Goal: Task Accomplishment & Management: Manage account settings

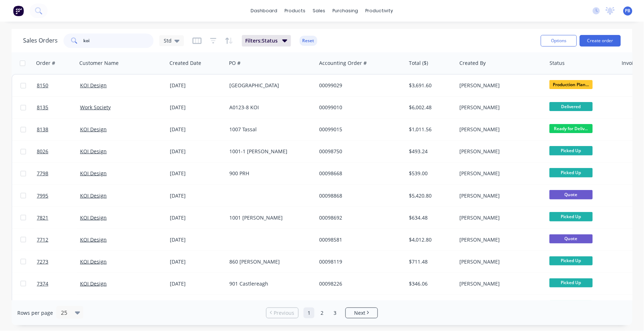
click at [104, 41] on input "koi" at bounding box center [119, 41] width 70 height 14
type input "99131"
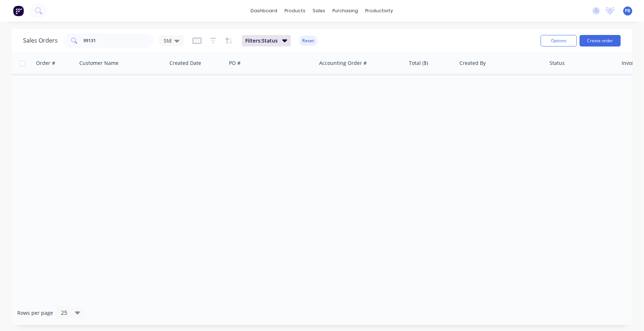
click at [192, 35] on button "button" at bounding box center [196, 41] width 9 height 12
click at [314, 121] on div "Order # Customer Name Created Date PO # Accounting Order # Total ($) Created By…" at bounding box center [322, 176] width 621 height 248
click at [346, 30] on link "Sales Orders" at bounding box center [358, 34] width 96 height 14
drag, startPoint x: 104, startPoint y: 37, endPoint x: 76, endPoint y: 38, distance: 27.8
click at [76, 38] on div "99131" at bounding box center [108, 41] width 90 height 14
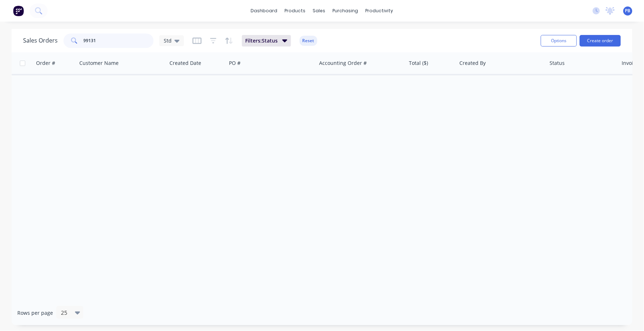
drag, startPoint x: 110, startPoint y: 41, endPoint x: 61, endPoint y: 37, distance: 49.6
click at [61, 37] on div "Sales Orders 99131 Std" at bounding box center [103, 41] width 161 height 14
type input "institch"
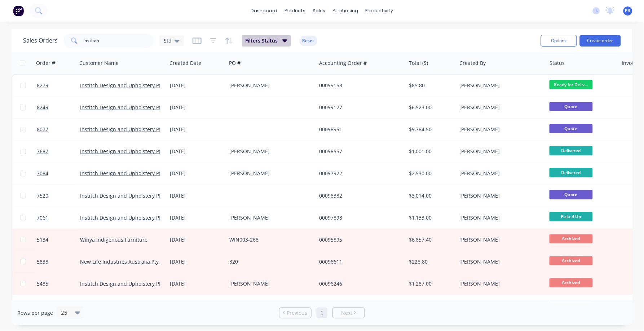
click at [282, 39] on icon "button" at bounding box center [284, 40] width 5 height 3
click at [308, 40] on button "Reset" at bounding box center [309, 41] width 18 height 10
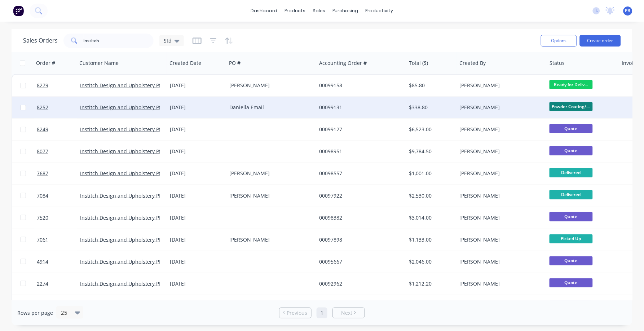
click at [463, 108] on div "[PERSON_NAME]" at bounding box center [499, 107] width 80 height 7
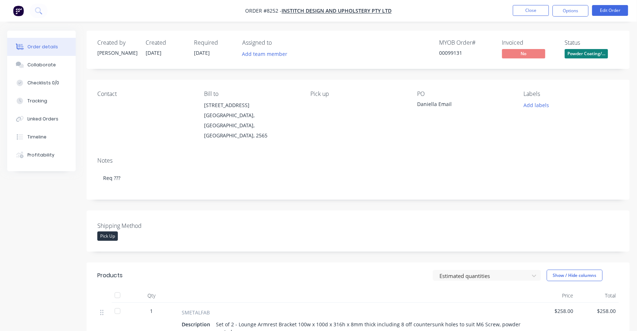
click at [580, 53] on span "Powder Coating/..." at bounding box center [586, 53] width 43 height 9
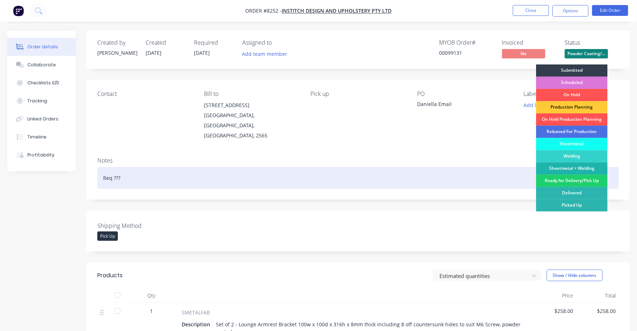
drag, startPoint x: 581, startPoint y: 179, endPoint x: 578, endPoint y: 174, distance: 6.2
click at [581, 179] on div "Ready for Delivery/Pick Up" at bounding box center [571, 181] width 71 height 12
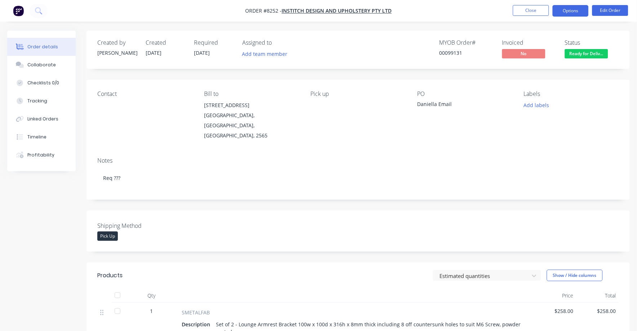
click at [568, 10] on button "Options" at bounding box center [571, 11] width 36 height 12
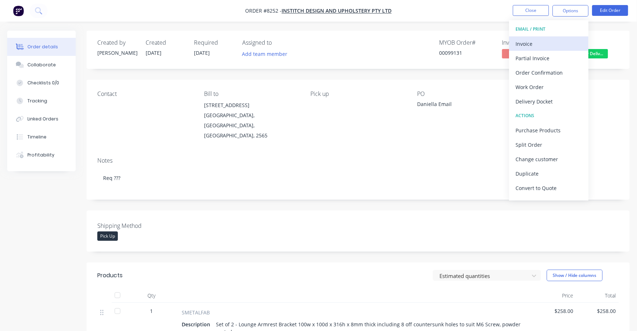
click at [533, 47] on div "Invoice" at bounding box center [549, 44] width 66 height 10
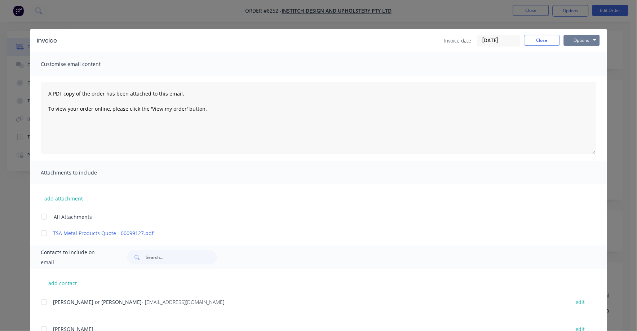
drag, startPoint x: 579, startPoint y: 38, endPoint x: 577, endPoint y: 46, distance: 8.5
click at [578, 39] on button "Options" at bounding box center [582, 40] width 36 height 11
click at [577, 63] on button "Print" at bounding box center [587, 65] width 46 height 12
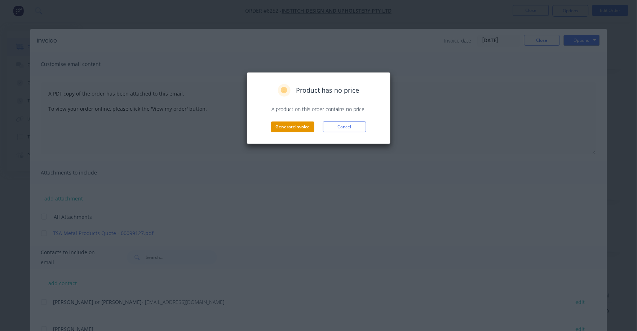
click at [301, 127] on button "Generate invoice" at bounding box center [292, 126] width 43 height 11
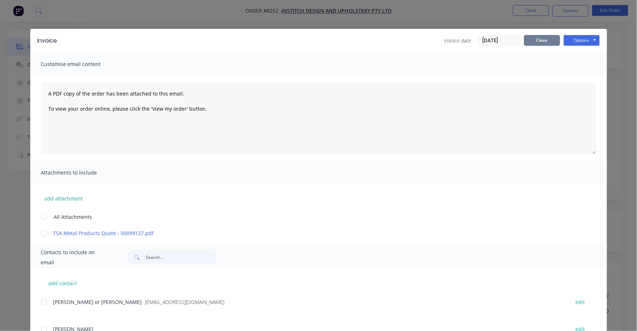
click at [538, 38] on button "Close" at bounding box center [542, 40] width 36 height 11
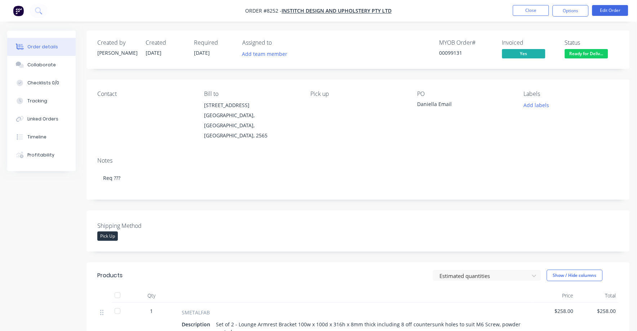
drag, startPoint x: 597, startPoint y: 321, endPoint x: 591, endPoint y: 321, distance: 5.0
click at [596, 321] on div "$258.00" at bounding box center [597, 322] width 43 height 39
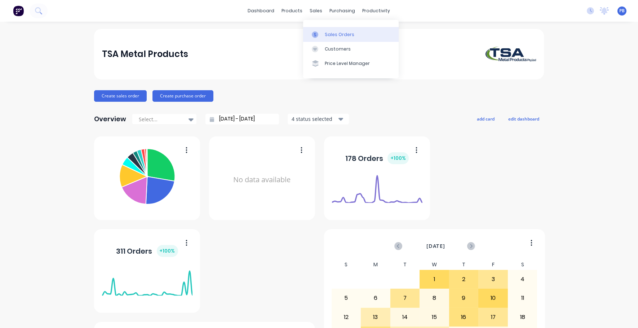
click at [331, 32] on div "Sales Orders" at bounding box center [340, 34] width 30 height 6
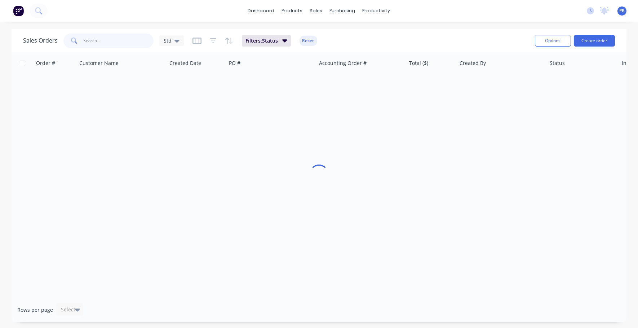
click at [98, 40] on input "text" at bounding box center [119, 41] width 70 height 14
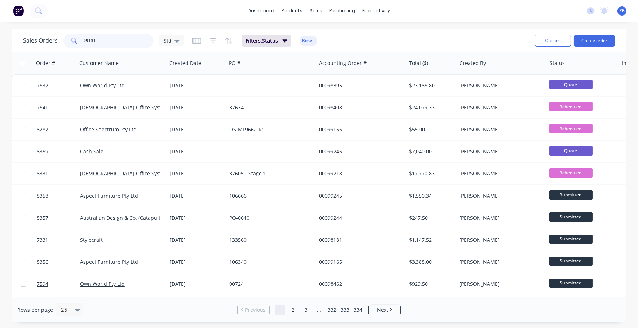
type input "99131"
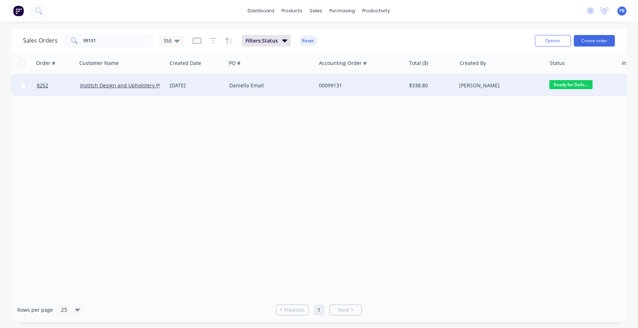
click at [417, 83] on div "$338.80" at bounding box center [430, 85] width 42 height 7
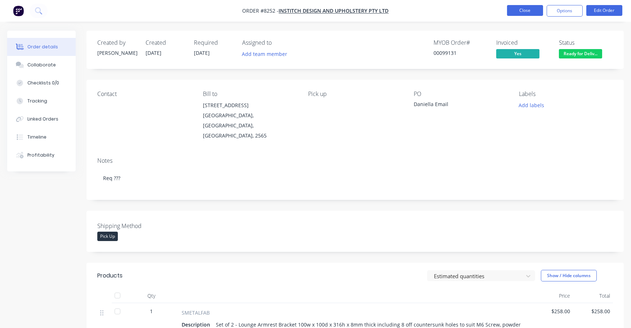
click at [529, 8] on button "Close" at bounding box center [525, 10] width 36 height 11
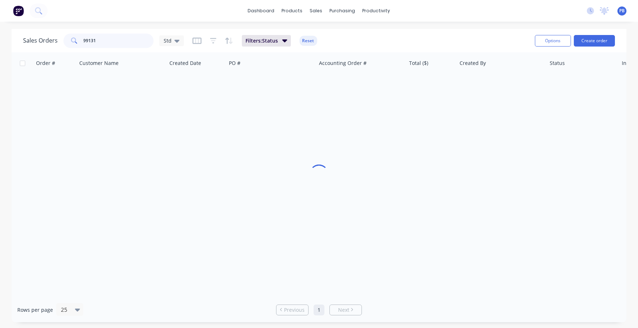
click at [59, 34] on div "Sales Orders 99131 Std" at bounding box center [103, 41] width 161 height 14
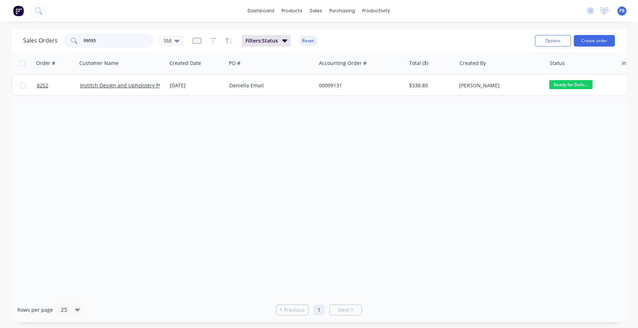
type input "99095"
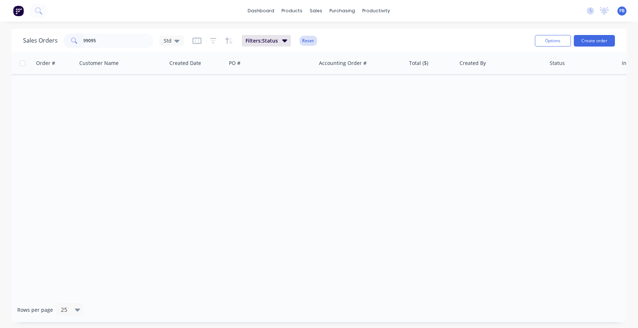
click at [303, 44] on button "Reset" at bounding box center [309, 41] width 18 height 10
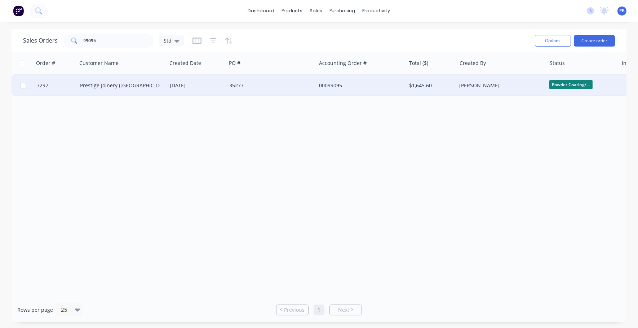
click at [333, 82] on div "00099095" at bounding box center [359, 85] width 80 height 7
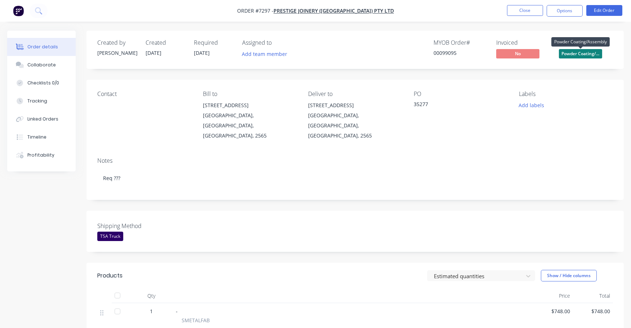
click at [576, 55] on span "Powder Coating/..." at bounding box center [580, 53] width 43 height 9
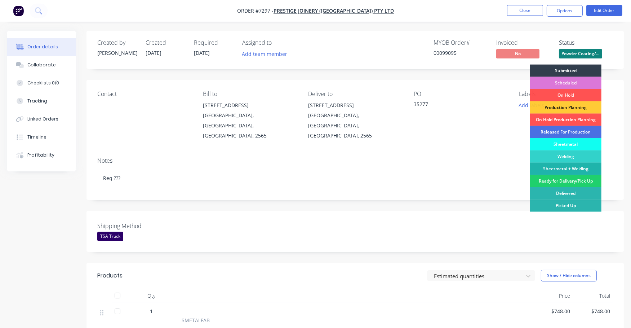
click at [577, 183] on div "Ready for Delivery/Pick Up" at bounding box center [565, 181] width 71 height 12
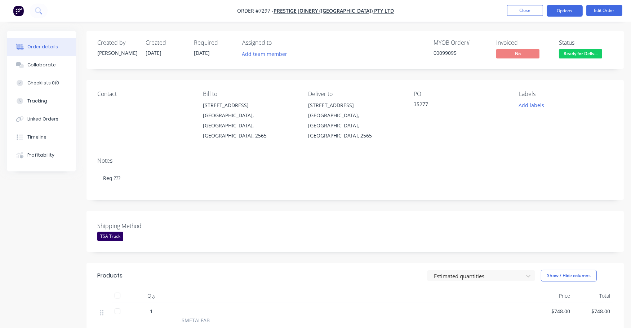
click at [562, 6] on button "Options" at bounding box center [565, 11] width 36 height 12
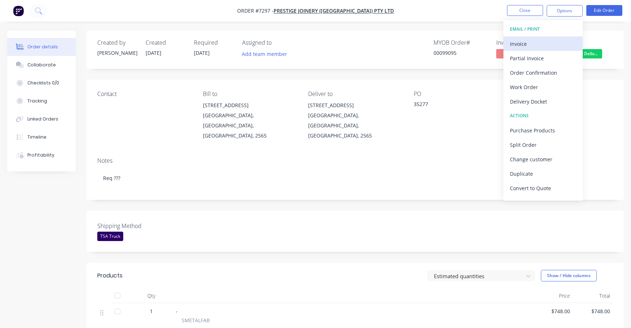
click at [521, 41] on div "Invoice" at bounding box center [543, 44] width 66 height 10
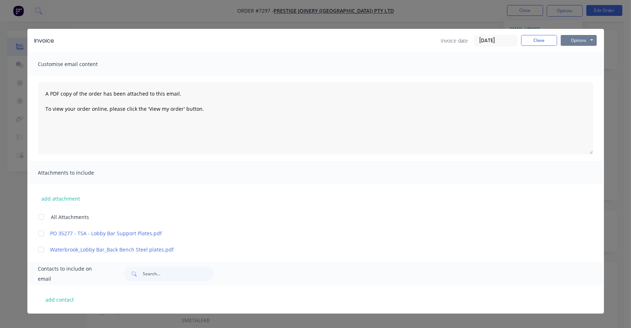
click at [577, 39] on button "Options" at bounding box center [579, 40] width 36 height 11
click at [580, 63] on button "Print" at bounding box center [584, 65] width 46 height 12
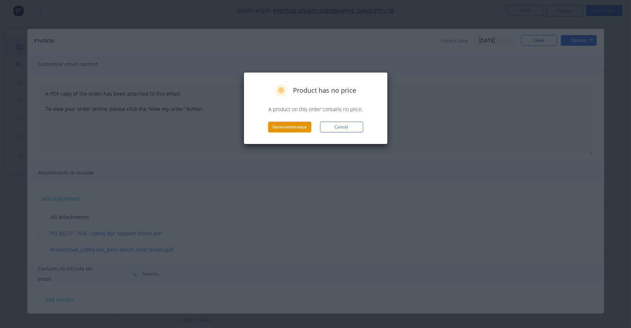
click at [297, 129] on button "Generate invoice" at bounding box center [289, 126] width 43 height 11
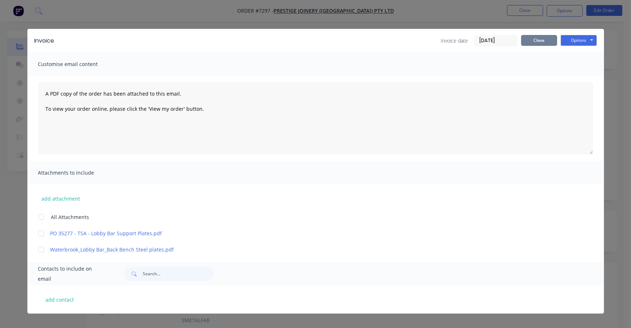
click at [540, 40] on button "Close" at bounding box center [539, 40] width 36 height 11
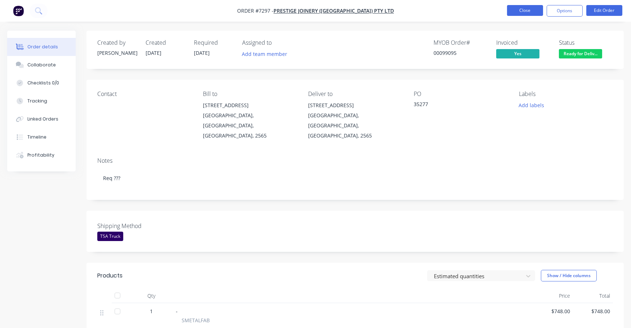
click at [524, 9] on button "Close" at bounding box center [525, 10] width 36 height 11
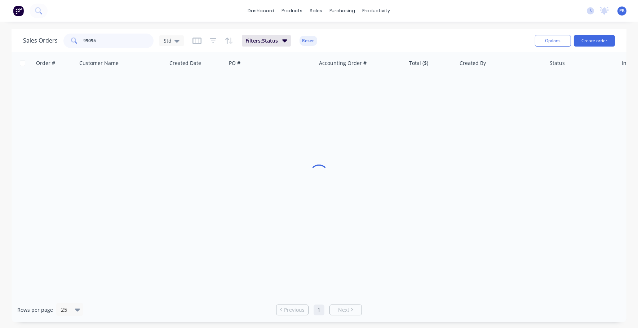
drag, startPoint x: 105, startPoint y: 41, endPoint x: 56, endPoint y: 40, distance: 48.7
click at [56, 40] on div "Sales Orders 99095 Std" at bounding box center [103, 41] width 161 height 14
type input "98828"
click at [307, 37] on button "Reset" at bounding box center [309, 41] width 18 height 10
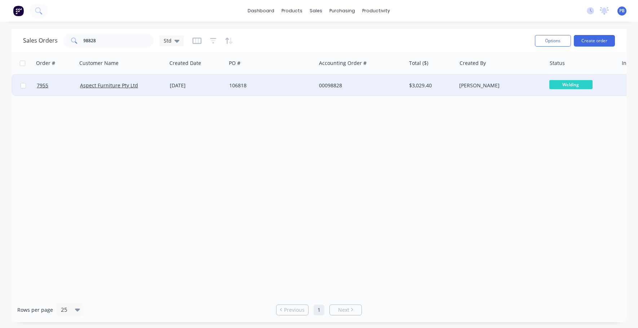
click at [335, 82] on div "00098828" at bounding box center [359, 85] width 80 height 7
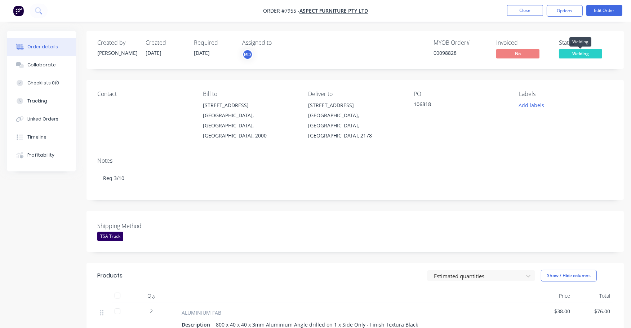
click at [589, 54] on span "Welding" at bounding box center [580, 53] width 43 height 9
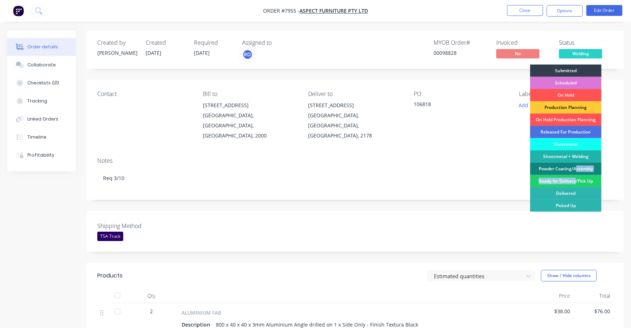
drag, startPoint x: 577, startPoint y: 182, endPoint x: 577, endPoint y: 168, distance: 13.7
click at [577, 168] on div "Submitted Scheduled On Hold Production Planning On Hold Production Planning Rel…" at bounding box center [565, 147] width 71 height 164
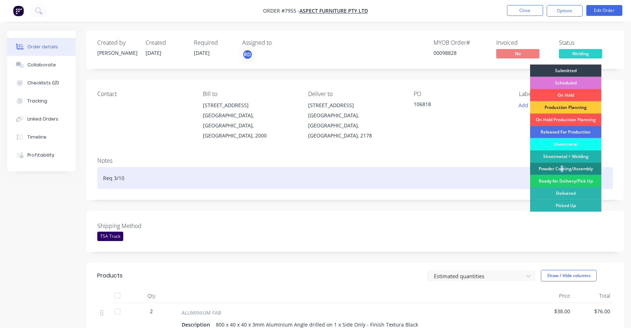
drag, startPoint x: 577, startPoint y: 168, endPoint x: 563, endPoint y: 167, distance: 14.4
click at [563, 167] on div "Powder Coating/Assembly" at bounding box center [565, 169] width 71 height 12
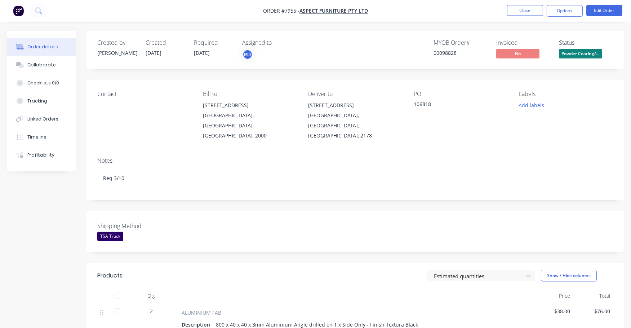
click at [580, 50] on span "Powder Coating/..." at bounding box center [580, 53] width 43 height 9
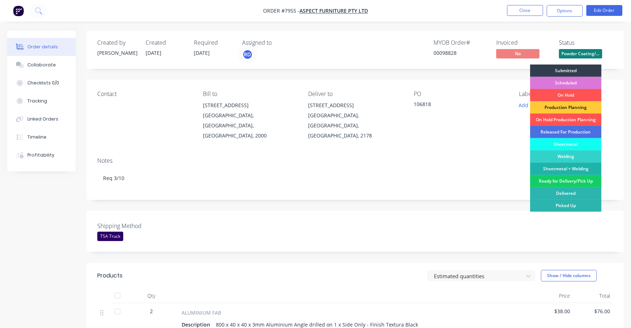
click at [567, 181] on div "Ready for Delivery/Pick Up" at bounding box center [565, 181] width 71 height 12
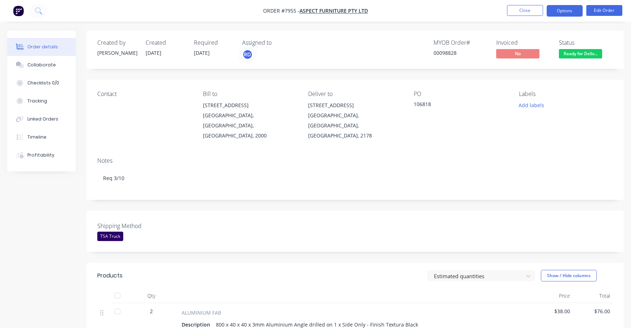
click at [565, 10] on button "Options" at bounding box center [565, 11] width 36 height 12
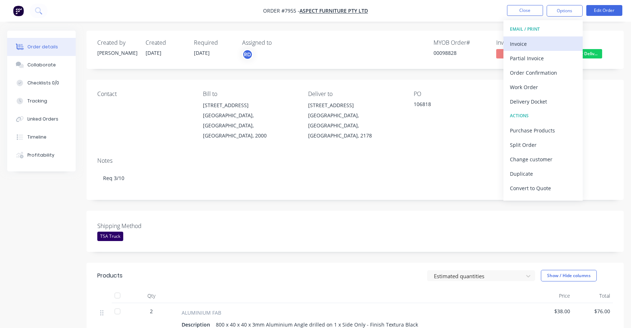
click at [526, 42] on div "Invoice" at bounding box center [543, 44] width 66 height 10
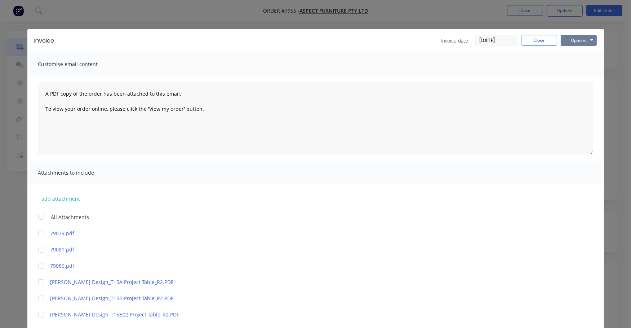
drag, startPoint x: 571, startPoint y: 36, endPoint x: 572, endPoint y: 43, distance: 6.9
click at [571, 36] on button "Options" at bounding box center [579, 40] width 36 height 11
click at [575, 63] on button "Print" at bounding box center [584, 65] width 46 height 12
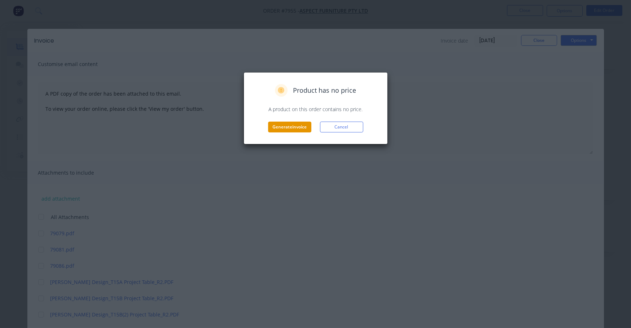
click at [297, 124] on button "Generate invoice" at bounding box center [289, 126] width 43 height 11
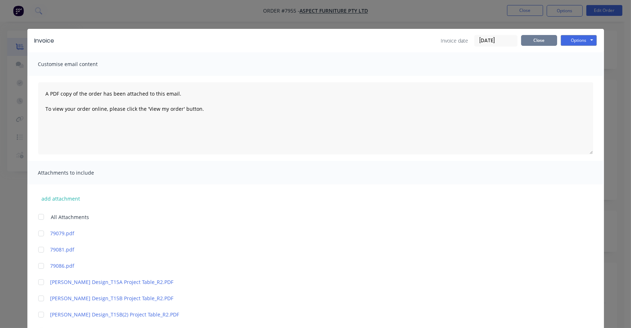
drag, startPoint x: 540, startPoint y: 39, endPoint x: 540, endPoint y: 44, distance: 4.7
click at [541, 39] on button "Close" at bounding box center [539, 40] width 36 height 11
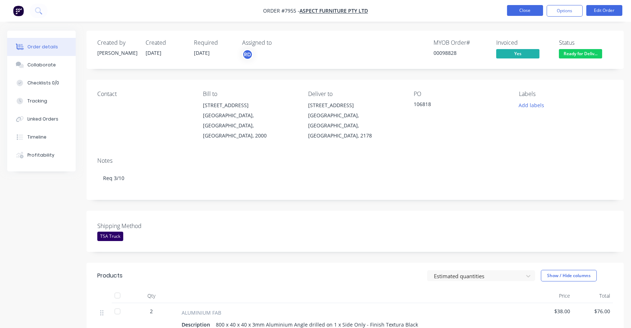
click at [530, 10] on button "Close" at bounding box center [525, 10] width 36 height 11
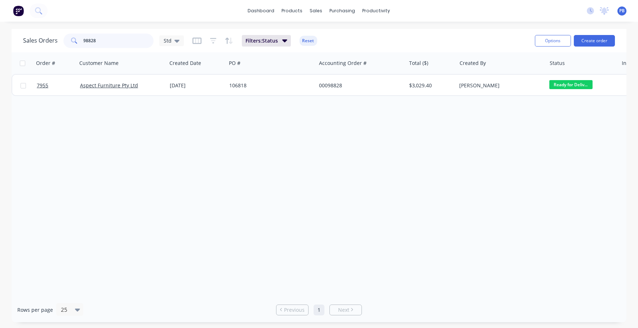
click at [105, 43] on input "98828" at bounding box center [119, 41] width 70 height 14
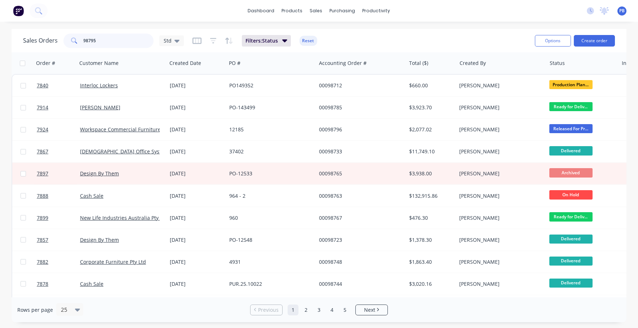
type input "98795"
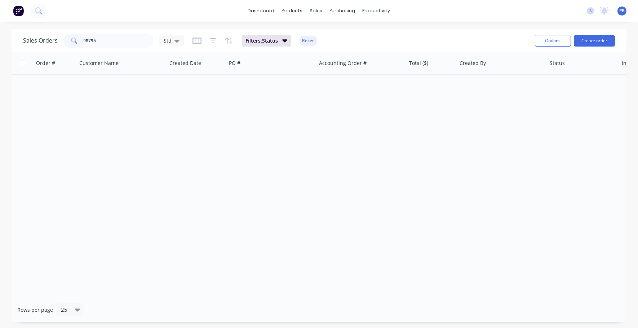
drag, startPoint x: 307, startPoint y: 38, endPoint x: 310, endPoint y: 41, distance: 3.8
click at [309, 40] on button "Reset" at bounding box center [309, 41] width 18 height 10
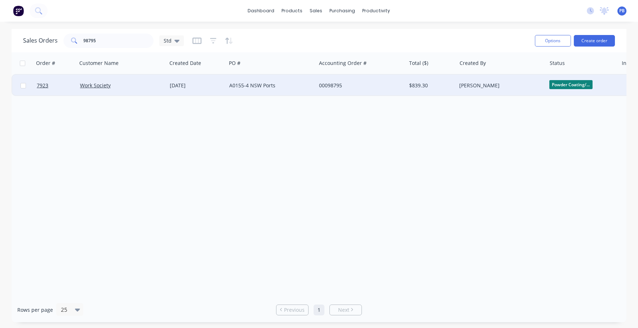
click at [469, 84] on div "[PERSON_NAME]" at bounding box center [499, 85] width 80 height 7
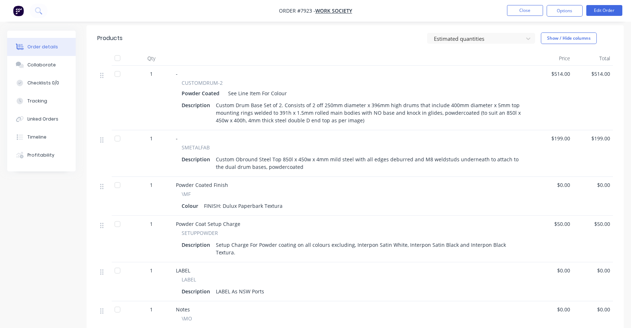
scroll to position [225, 0]
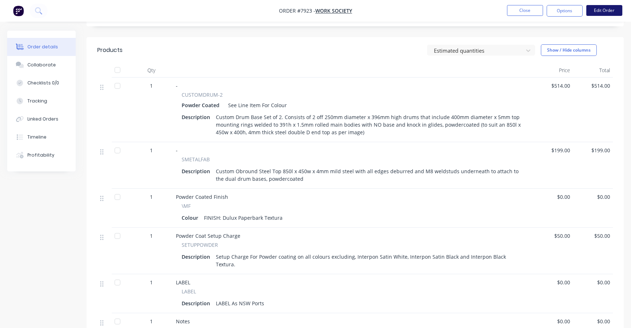
click at [608, 10] on button "Edit Order" at bounding box center [604, 10] width 36 height 11
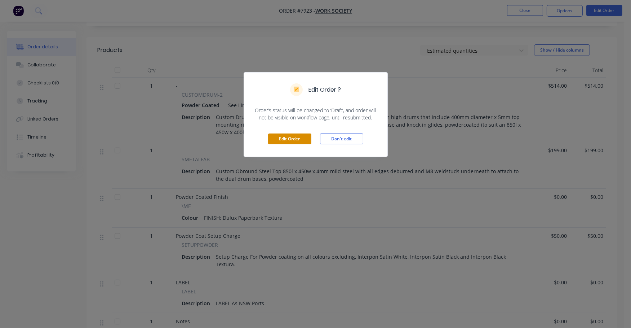
drag, startPoint x: 282, startPoint y: 137, endPoint x: 286, endPoint y: 137, distance: 4.0
click at [282, 137] on button "Edit Order" at bounding box center [289, 138] width 43 height 11
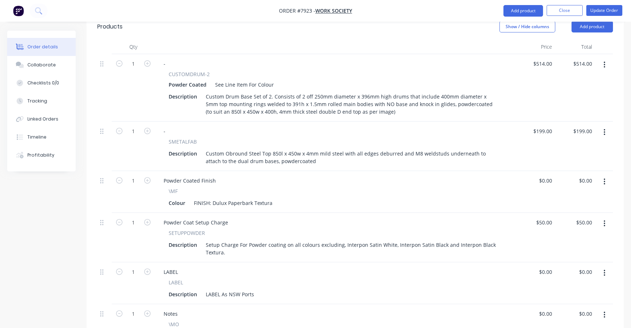
scroll to position [449, 0]
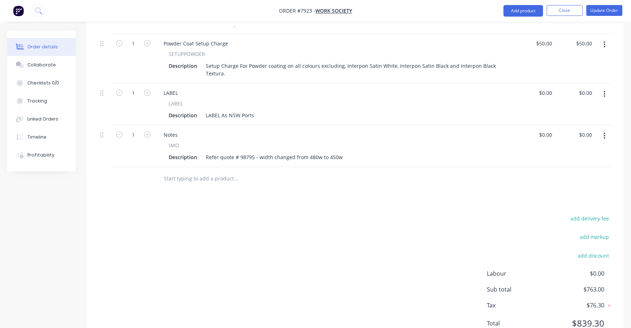
click at [604, 132] on icon "button" at bounding box center [605, 136] width 2 height 8
click at [563, 191] on button "Delete" at bounding box center [579, 198] width 68 height 14
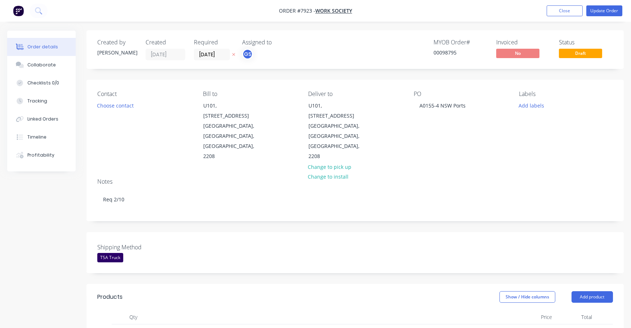
scroll to position [0, 0]
click at [606, 12] on button "Update Order" at bounding box center [604, 10] width 36 height 11
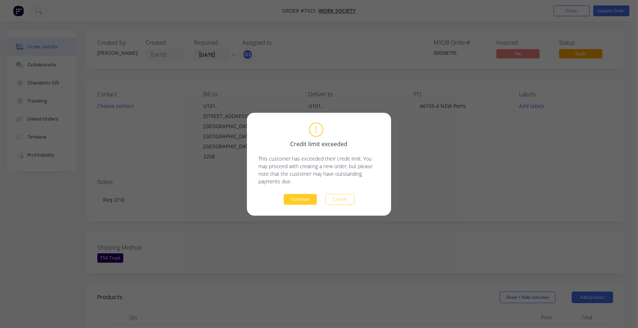
click at [296, 197] on button "Continue" at bounding box center [300, 199] width 33 height 11
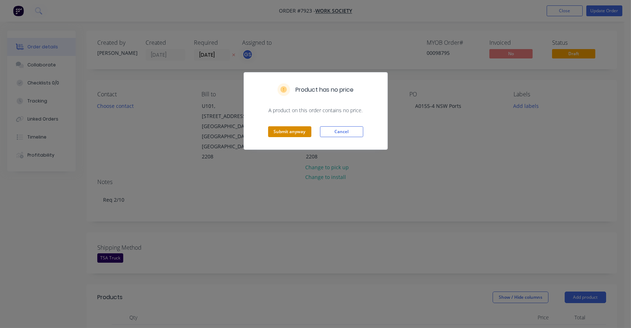
click at [293, 127] on button "Submit anyway" at bounding box center [289, 131] width 43 height 11
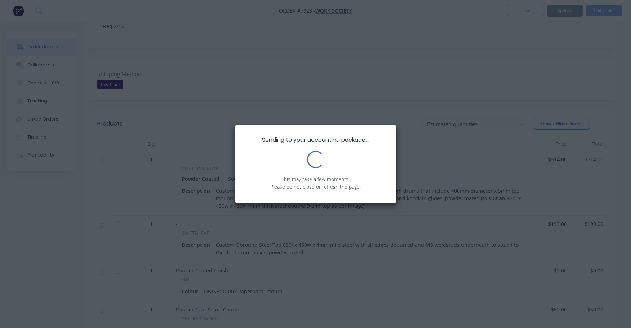
scroll to position [180, 0]
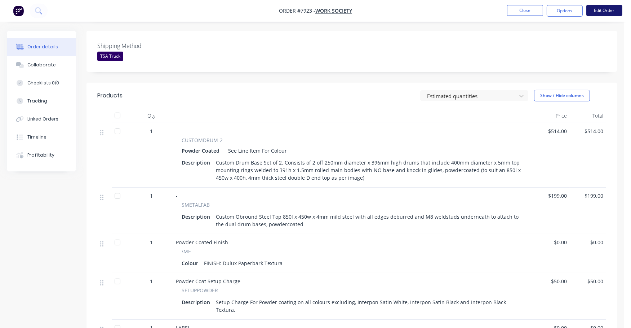
click at [602, 7] on button "Edit Order" at bounding box center [604, 10] width 36 height 11
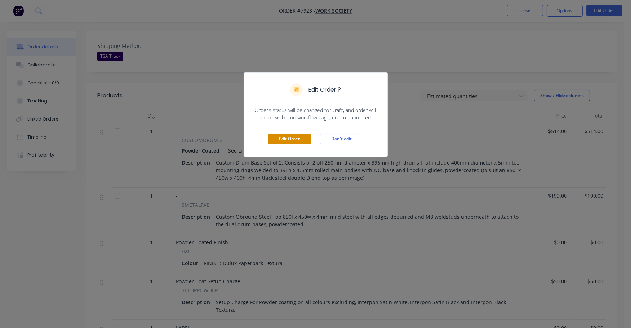
click at [284, 138] on button "Edit Order" at bounding box center [289, 138] width 43 height 11
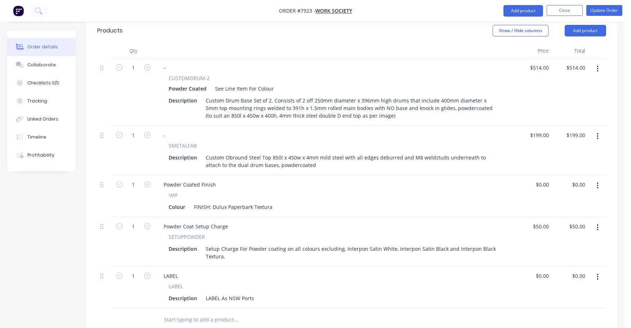
scroll to position [405, 0]
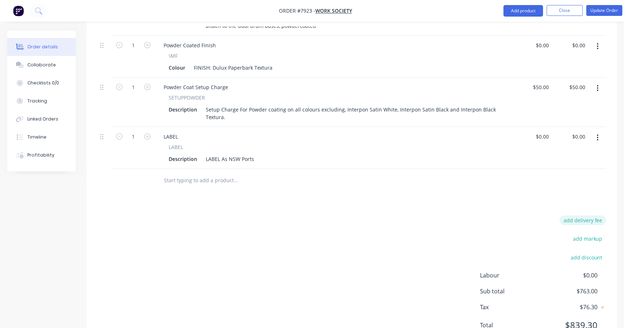
click at [595, 215] on button "add delivery fee" at bounding box center [583, 220] width 46 height 10
type input "75"
click input "submit" at bounding box center [0, 0] width 0 height 0
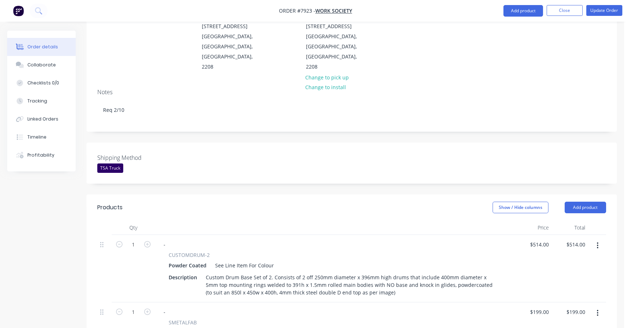
scroll to position [89, 0]
click at [607, 13] on button "Update Order" at bounding box center [604, 10] width 36 height 11
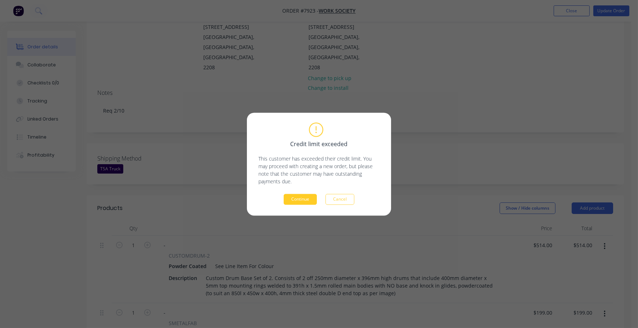
click at [310, 198] on button "Continue" at bounding box center [300, 199] width 33 height 11
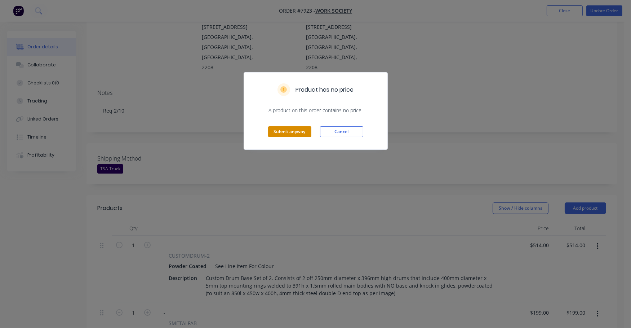
drag, startPoint x: 311, startPoint y: 130, endPoint x: 299, endPoint y: 135, distance: 13.4
click at [299, 135] on div "Submit anyway Cancel" at bounding box center [315, 131] width 143 height 35
click at [301, 133] on button "Submit anyway" at bounding box center [289, 131] width 43 height 11
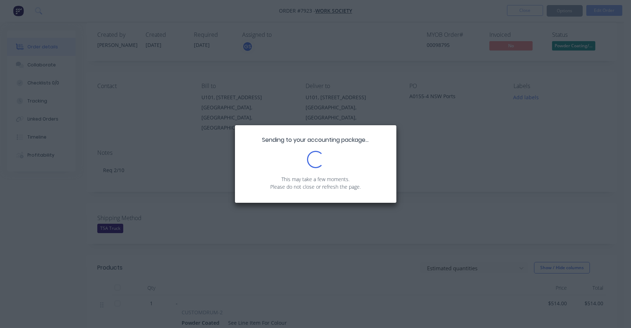
scroll to position [0, 0]
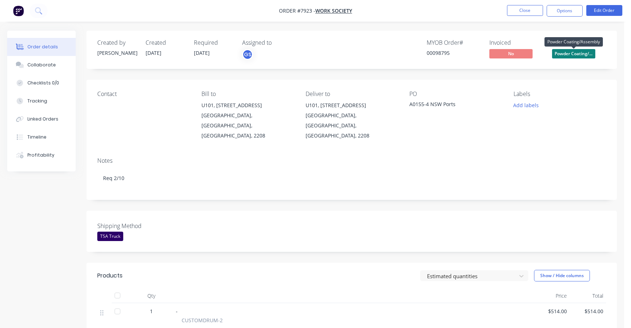
click at [580, 56] on span "Powder Coating/..." at bounding box center [573, 53] width 43 height 9
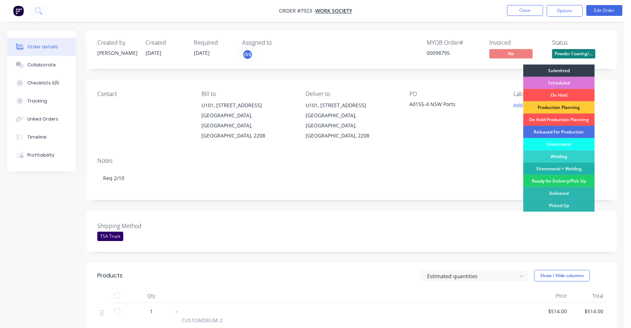
drag, startPoint x: 563, startPoint y: 182, endPoint x: 558, endPoint y: 183, distance: 5.1
click at [562, 182] on div "Ready for Delivery/Pick Up" at bounding box center [558, 181] width 71 height 12
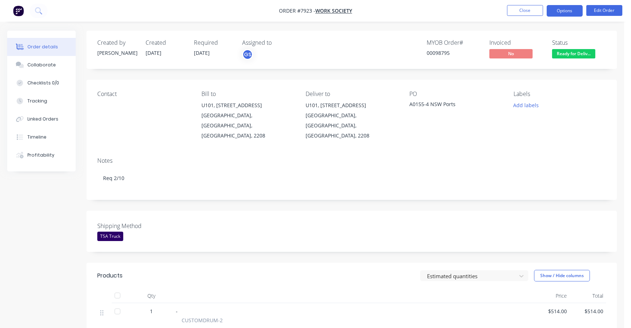
click at [562, 10] on button "Options" at bounding box center [565, 11] width 36 height 12
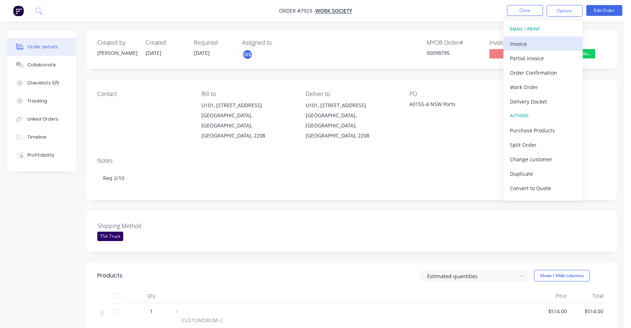
click at [519, 43] on div "Invoice" at bounding box center [543, 44] width 66 height 10
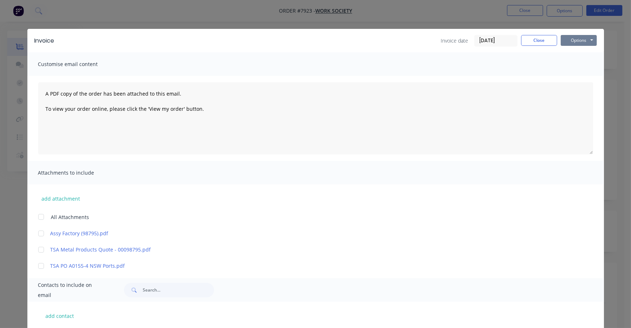
drag, startPoint x: 568, startPoint y: 43, endPoint x: 568, endPoint y: 47, distance: 4.0
click at [568, 44] on button "Options" at bounding box center [579, 40] width 36 height 11
click at [568, 63] on button "Print" at bounding box center [584, 65] width 46 height 12
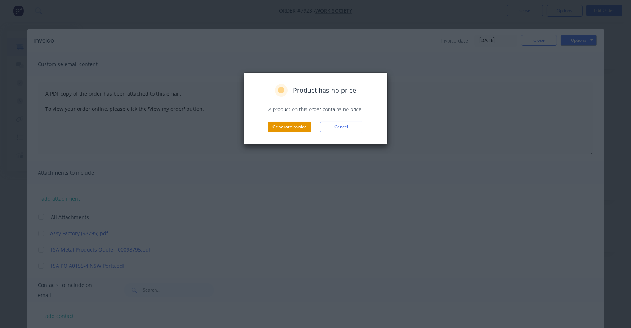
click at [270, 131] on button "Generate invoice" at bounding box center [289, 126] width 43 height 11
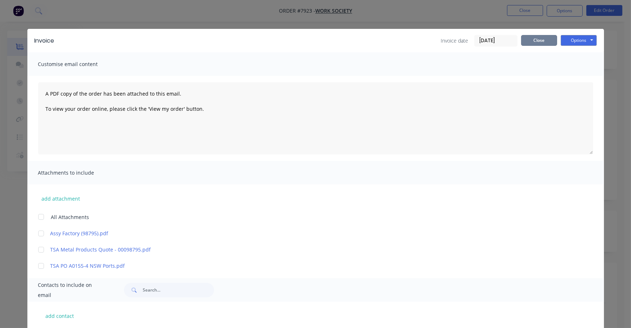
click at [537, 41] on button "Close" at bounding box center [539, 40] width 36 height 11
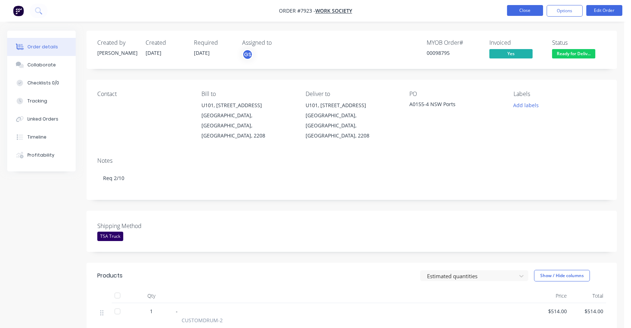
click at [527, 10] on button "Close" at bounding box center [525, 10] width 36 height 11
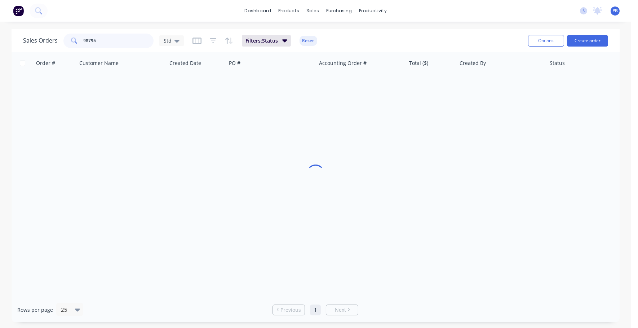
drag, startPoint x: 126, startPoint y: 41, endPoint x: 43, endPoint y: 36, distance: 83.4
click at [42, 36] on div "Sales Orders 98795 Std" at bounding box center [103, 41] width 161 height 14
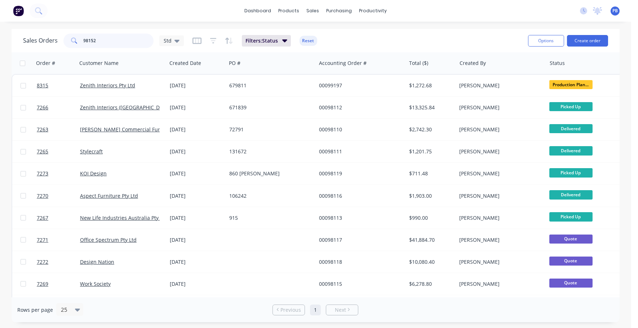
type input "98152"
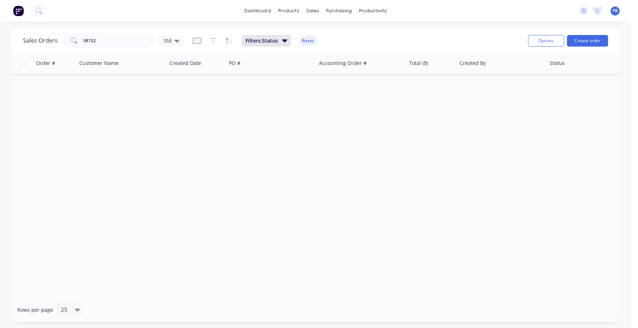
click at [212, 114] on div "Order # Customer Name Created Date PO # Accounting Order # Total ($) Created By…" at bounding box center [316, 174] width 608 height 245
click at [308, 41] on button "Reset" at bounding box center [309, 41] width 18 height 10
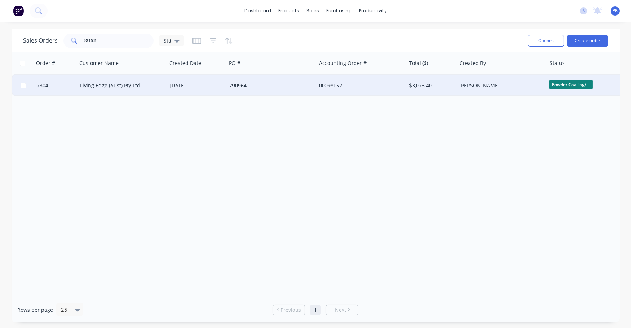
click at [333, 83] on div "00098152" at bounding box center [359, 85] width 80 height 7
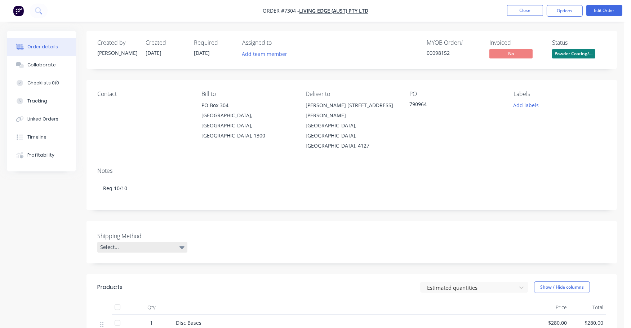
click at [180, 246] on icon at bounding box center [181, 247] width 5 height 3
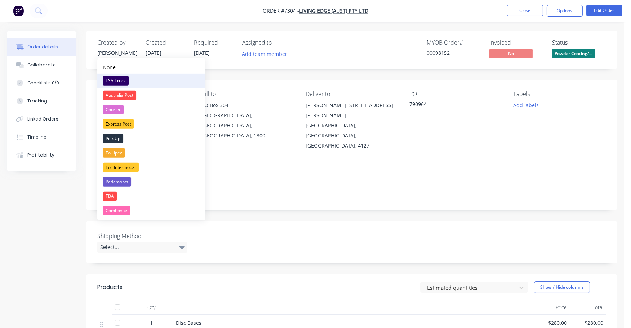
click at [121, 77] on div "TSA Truck" at bounding box center [116, 80] width 26 height 9
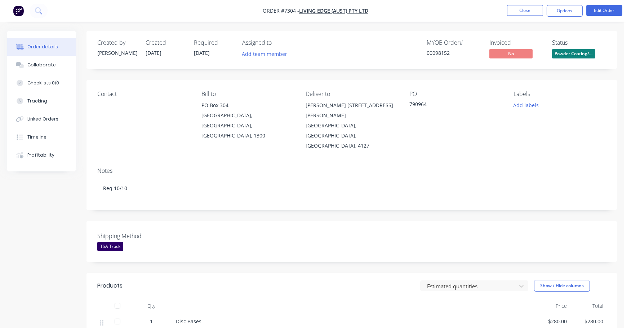
click at [564, 55] on span "Powder Coating/..." at bounding box center [573, 53] width 43 height 9
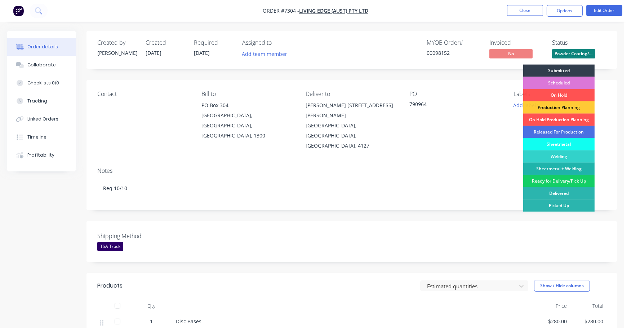
click at [570, 179] on div "Ready for Delivery/Pick Up" at bounding box center [558, 181] width 71 height 12
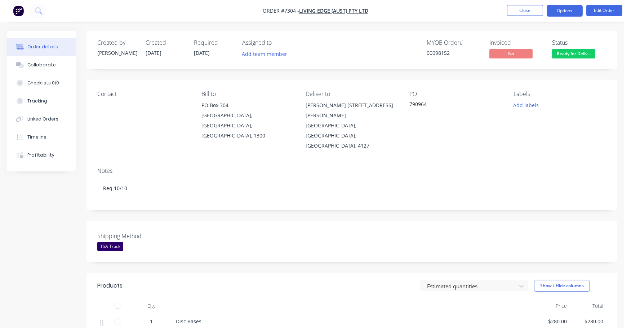
click at [567, 10] on button "Options" at bounding box center [565, 11] width 36 height 12
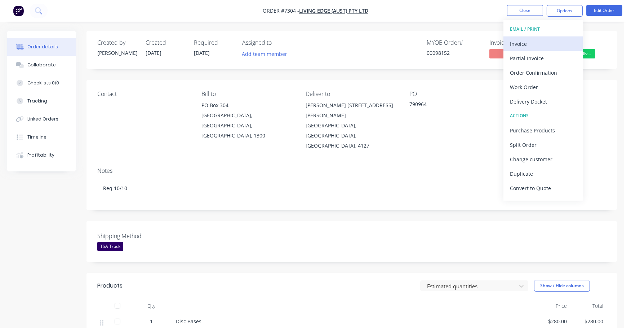
click at [519, 43] on div "Invoice" at bounding box center [543, 44] width 66 height 10
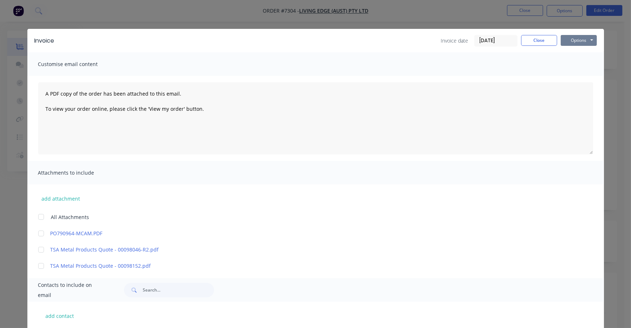
drag, startPoint x: 570, startPoint y: 38, endPoint x: 570, endPoint y: 46, distance: 7.9
click at [571, 38] on button "Options" at bounding box center [579, 40] width 36 height 11
click at [572, 67] on button "Print" at bounding box center [584, 65] width 46 height 12
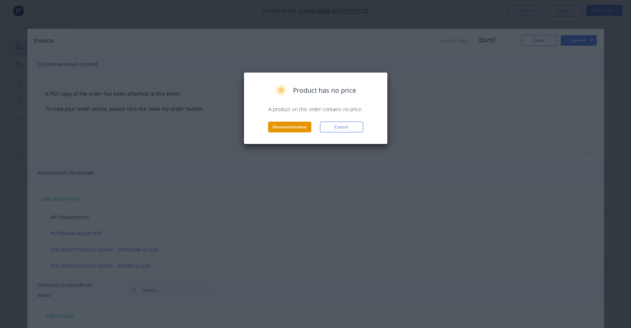
click at [292, 128] on button "Generate invoice" at bounding box center [289, 126] width 43 height 11
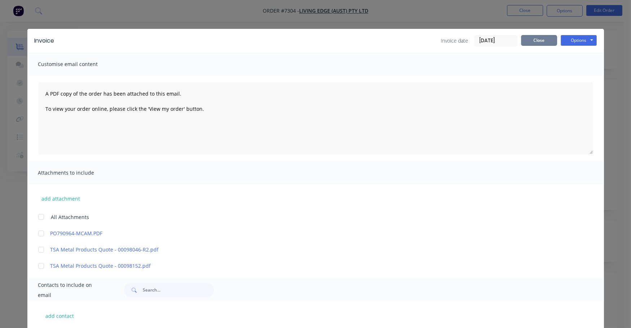
drag, startPoint x: 519, startPoint y: 37, endPoint x: 525, endPoint y: 39, distance: 5.8
click at [521, 37] on button "Close" at bounding box center [539, 40] width 36 height 11
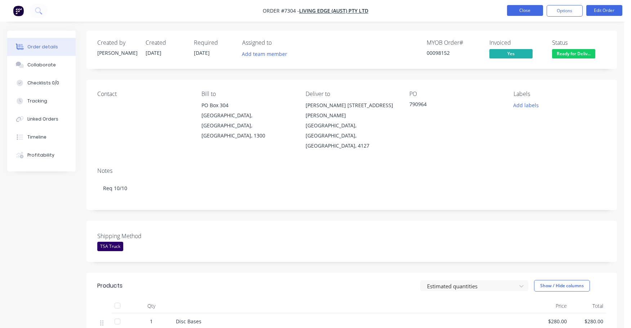
click at [523, 9] on button "Close" at bounding box center [525, 10] width 36 height 11
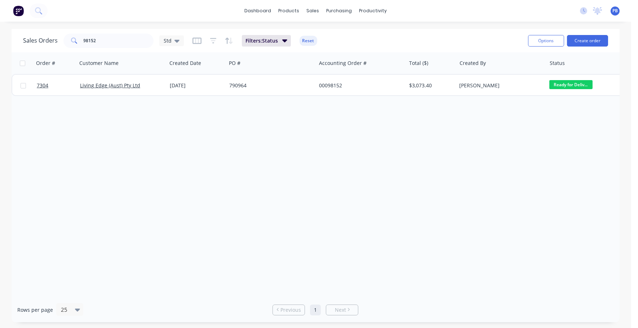
click at [526, 248] on div "Order # Customer Name Created Date PO # Accounting Order # Total ($) Created By…" at bounding box center [316, 174] width 608 height 245
drag, startPoint x: 108, startPoint y: 39, endPoint x: 75, endPoint y: 37, distance: 33.3
click at [75, 37] on div "98152" at bounding box center [108, 41] width 90 height 14
type input "98359"
click at [314, 36] on button "Reset" at bounding box center [309, 41] width 18 height 10
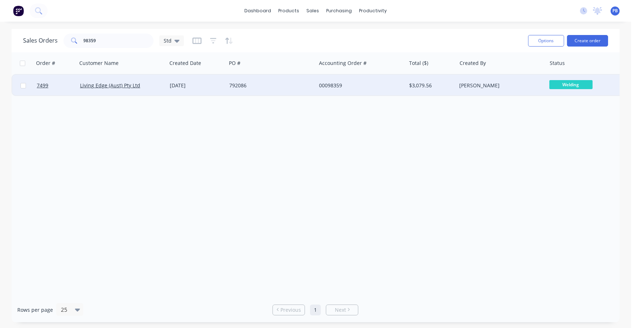
click at [331, 82] on div "00098359" at bounding box center [359, 85] width 80 height 7
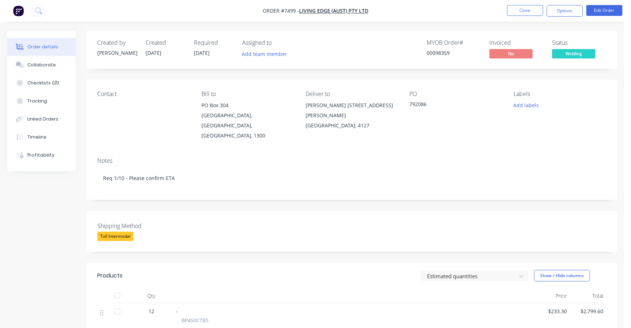
click at [572, 52] on span "Welding" at bounding box center [573, 53] width 43 height 9
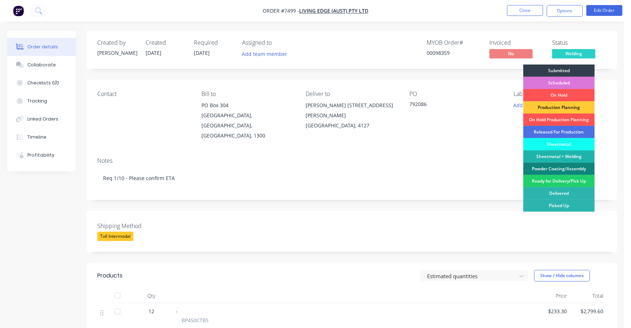
click at [558, 169] on div "Powder Coating/Assembly" at bounding box center [558, 169] width 71 height 12
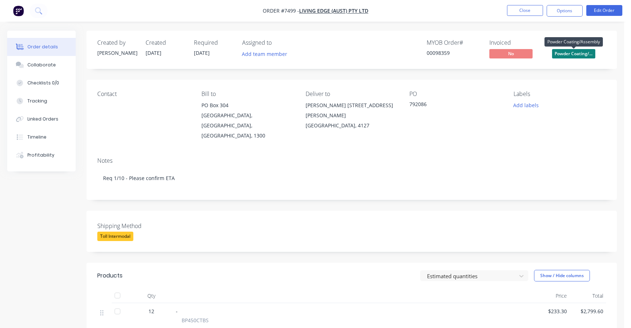
click at [574, 54] on span "Powder Coating/..." at bounding box center [573, 53] width 43 height 9
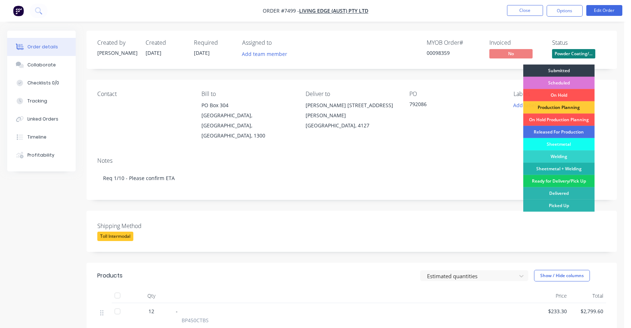
click at [575, 182] on div "Ready for Delivery/Pick Up" at bounding box center [558, 181] width 71 height 12
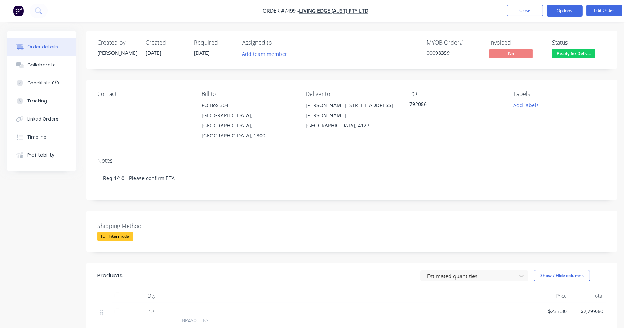
drag, startPoint x: 566, startPoint y: 10, endPoint x: 550, endPoint y: 19, distance: 18.2
click at [565, 10] on button "Options" at bounding box center [565, 11] width 36 height 12
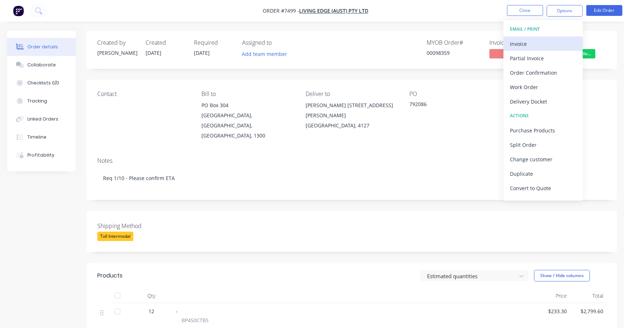
click at [518, 41] on div "Invoice" at bounding box center [543, 44] width 66 height 10
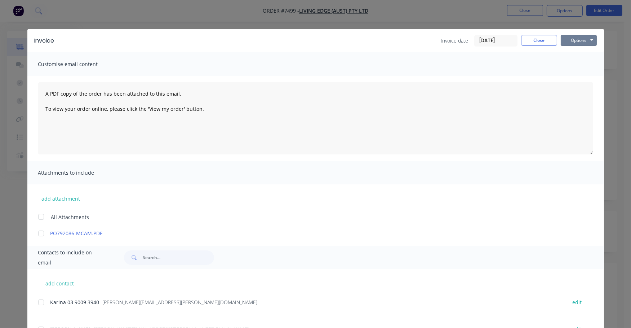
drag, startPoint x: 571, startPoint y: 40, endPoint x: 569, endPoint y: 46, distance: 5.5
click at [570, 42] on button "Options" at bounding box center [579, 40] width 36 height 11
click at [565, 61] on button "Print" at bounding box center [584, 65] width 46 height 12
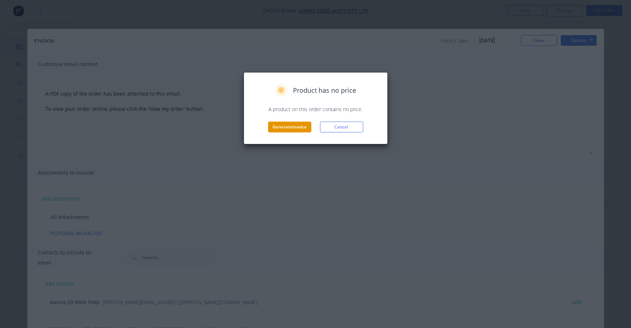
click at [297, 126] on button "Generate invoice" at bounding box center [289, 126] width 43 height 11
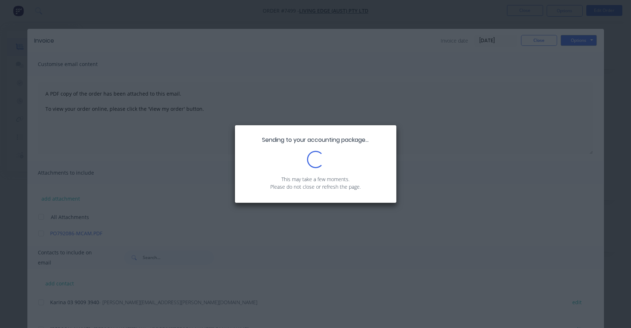
click at [467, 319] on div "Sending to your accounting package... Loading... This may take a few moments. P…" at bounding box center [315, 164] width 631 height 328
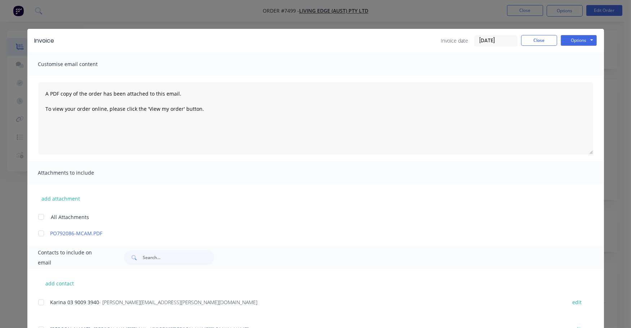
click at [436, 190] on div "add attachment All Attachments PO792086-MCAM.PDF" at bounding box center [315, 210] width 577 height 53
click at [538, 36] on button "Close" at bounding box center [539, 40] width 36 height 11
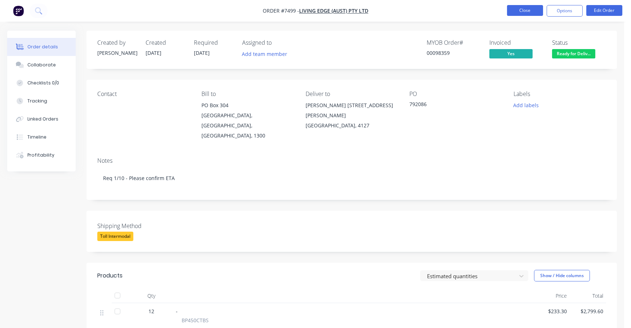
click at [518, 10] on button "Close" at bounding box center [525, 10] width 36 height 11
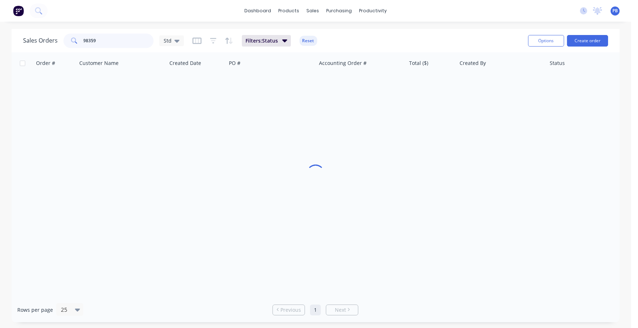
drag, startPoint x: 112, startPoint y: 37, endPoint x: 67, endPoint y: 32, distance: 45.7
click at [67, 32] on div "Sales Orders 98359 Std Filters: Status Reset" at bounding box center [272, 41] width 499 height 18
type input "99153"
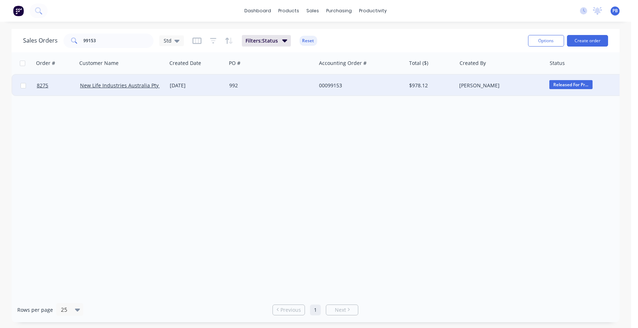
click at [323, 86] on div "00099153" at bounding box center [359, 85] width 80 height 7
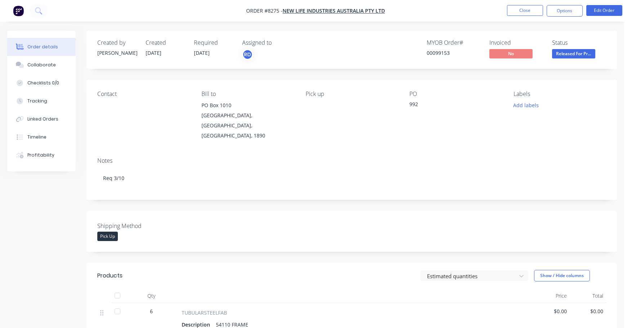
click at [580, 57] on span "Released For Pr..." at bounding box center [573, 53] width 43 height 9
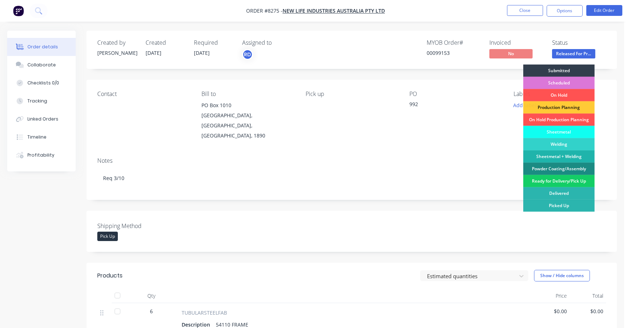
click at [576, 178] on div "Ready for Delivery/Pick Up" at bounding box center [558, 181] width 71 height 12
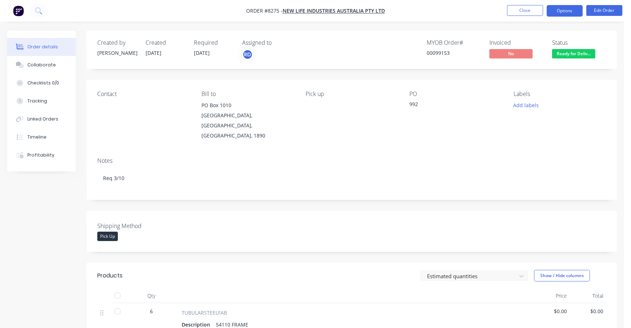
drag, startPoint x: 567, startPoint y: 7, endPoint x: 566, endPoint y: 10, distance: 3.9
click at [567, 7] on button "Options" at bounding box center [565, 11] width 36 height 12
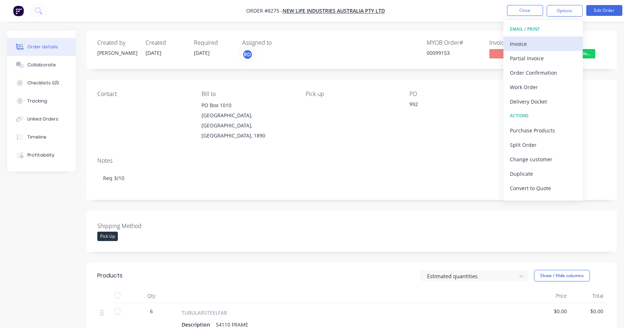
click at [521, 41] on div "Invoice" at bounding box center [543, 44] width 66 height 10
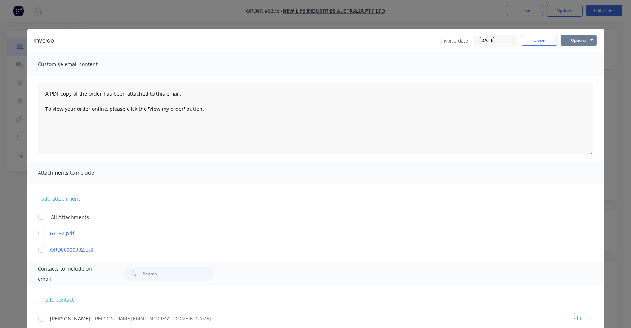
click at [573, 38] on button "Options" at bounding box center [579, 40] width 36 height 11
click at [572, 64] on button "Print" at bounding box center [584, 65] width 46 height 12
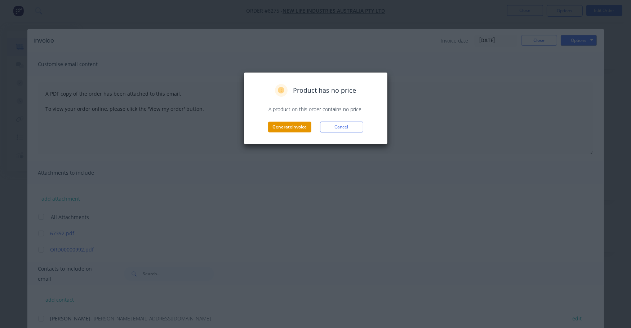
click at [295, 127] on button "Generate invoice" at bounding box center [289, 126] width 43 height 11
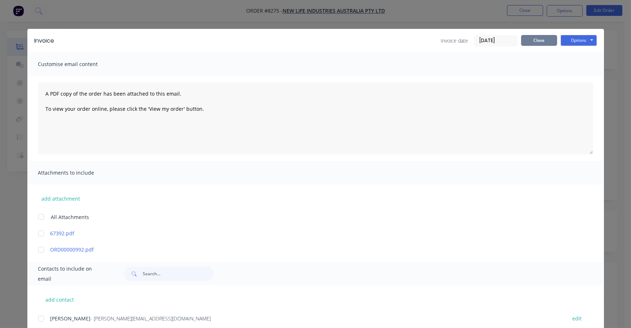
click at [527, 40] on button "Close" at bounding box center [539, 40] width 36 height 11
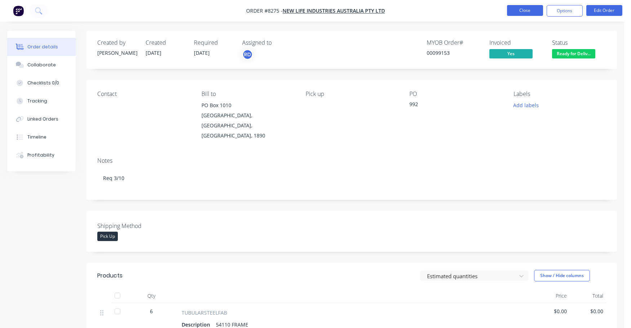
click at [533, 8] on button "Close" at bounding box center [525, 10] width 36 height 11
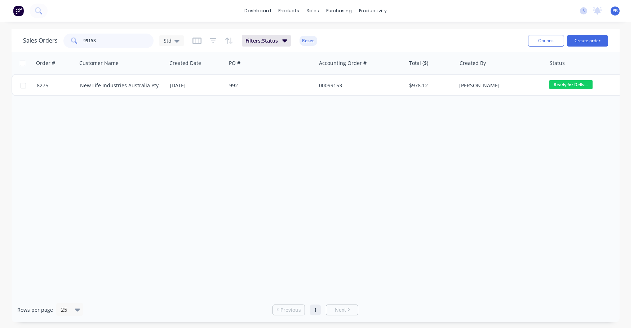
drag, startPoint x: 120, startPoint y: 45, endPoint x: 118, endPoint y: 41, distance: 4.0
click at [120, 44] on input "99153" at bounding box center [119, 41] width 70 height 14
click at [118, 41] on input "99153" at bounding box center [119, 41] width 70 height 14
click at [118, 42] on input "99153" at bounding box center [119, 41] width 70 height 14
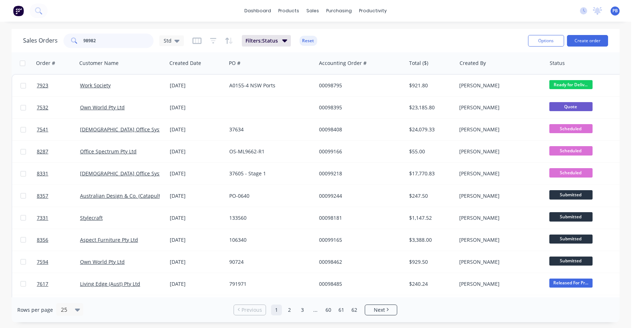
type input "98982"
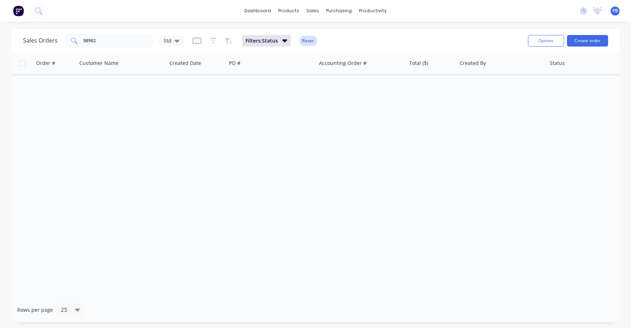
click at [311, 40] on button "Reset" at bounding box center [309, 41] width 18 height 10
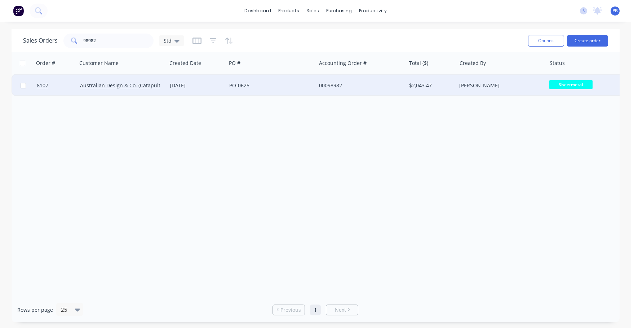
click at [417, 83] on div "$2,043.47" at bounding box center [430, 85] width 42 height 7
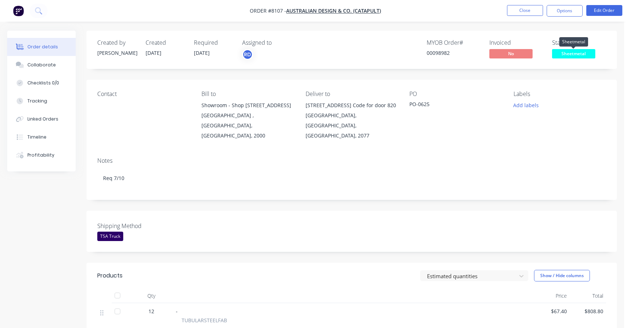
click at [576, 51] on span "Sheetmetal" at bounding box center [573, 53] width 43 height 9
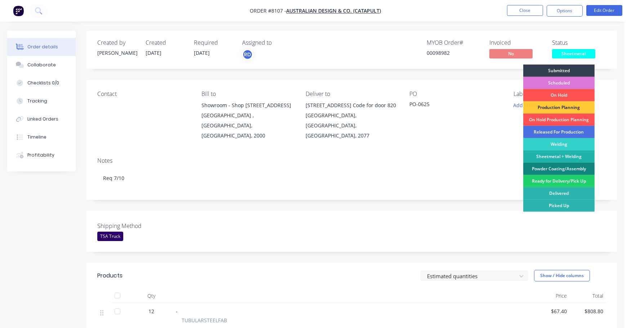
click at [557, 167] on div "Powder Coating/Assembly" at bounding box center [558, 169] width 71 height 12
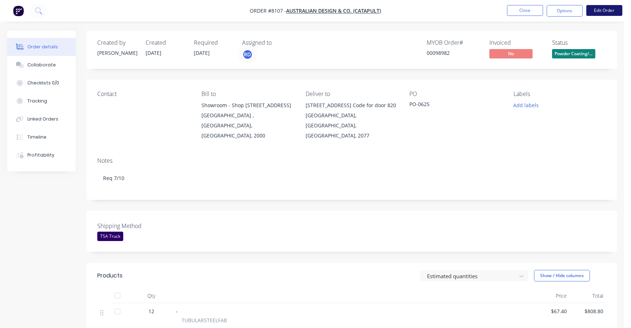
click at [600, 11] on button "Edit Order" at bounding box center [604, 10] width 36 height 11
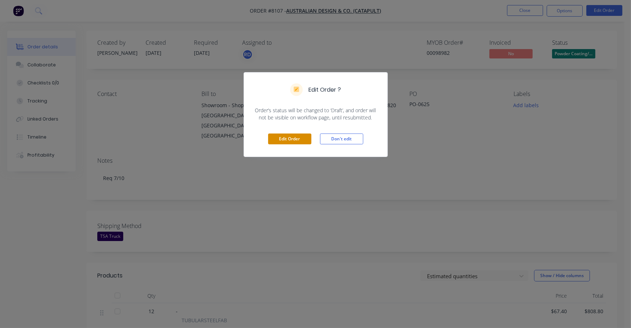
click at [286, 138] on button "Edit Order" at bounding box center [289, 138] width 43 height 11
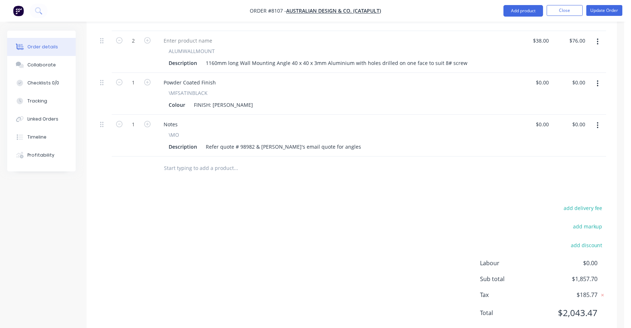
drag, startPoint x: 580, startPoint y: 186, endPoint x: 635, endPoint y: 187, distance: 54.8
click at [582, 203] on button "add delivery fee" at bounding box center [583, 208] width 46 height 10
type input "75"
click input "submit" at bounding box center [0, 0] width 0 height 0
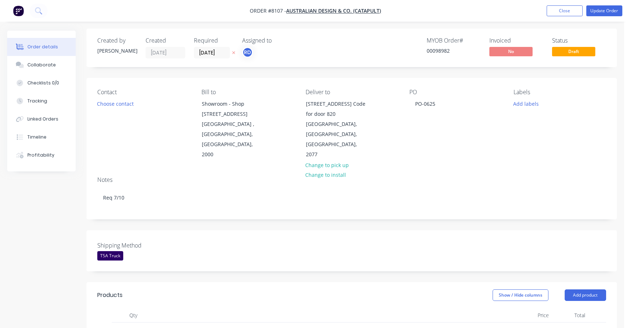
scroll to position [0, 0]
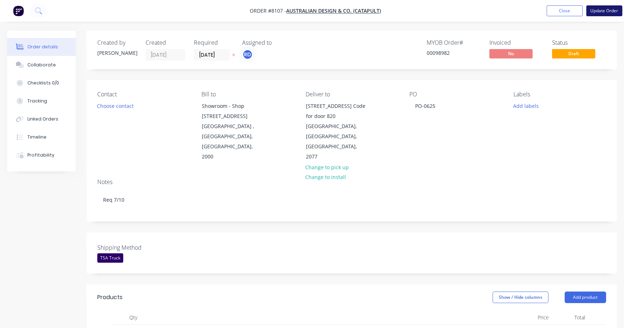
click at [606, 9] on button "Update Order" at bounding box center [604, 10] width 36 height 11
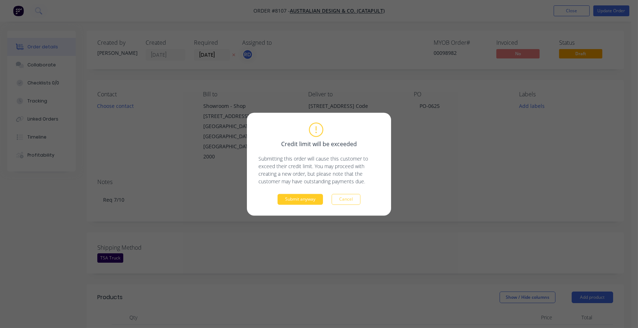
click at [294, 199] on button "Submit anyway" at bounding box center [300, 199] width 45 height 11
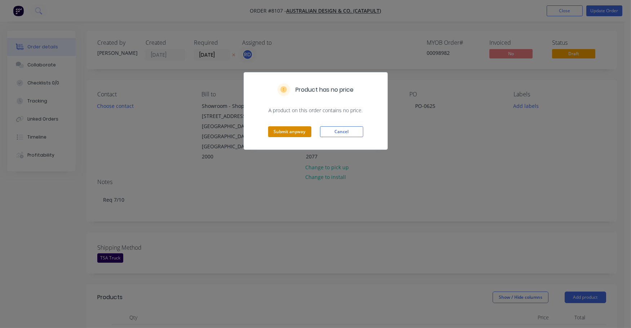
click at [289, 127] on button "Submit anyway" at bounding box center [289, 131] width 43 height 11
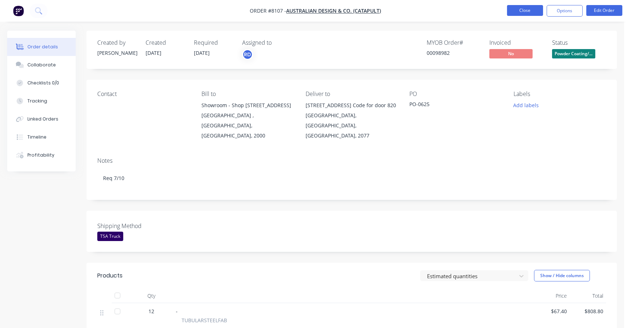
click at [523, 9] on button "Close" at bounding box center [525, 10] width 36 height 11
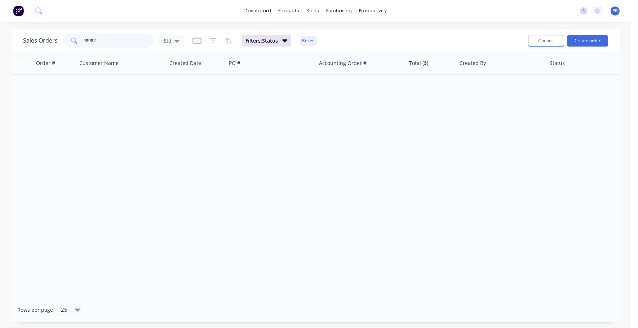
drag, startPoint x: 112, startPoint y: 40, endPoint x: 71, endPoint y: 38, distance: 41.5
click at [71, 38] on div "98982" at bounding box center [108, 41] width 90 height 14
type input "99091"
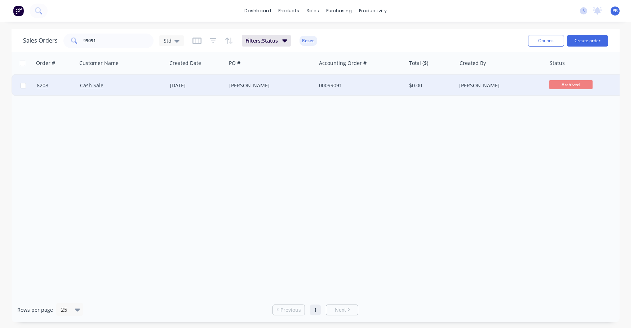
click at [332, 84] on div "00099091" at bounding box center [359, 85] width 80 height 7
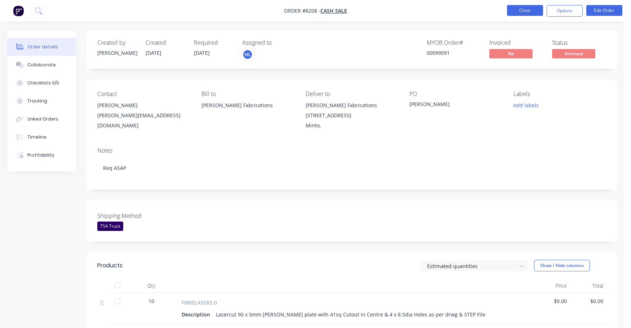
click at [522, 10] on button "Close" at bounding box center [525, 10] width 36 height 11
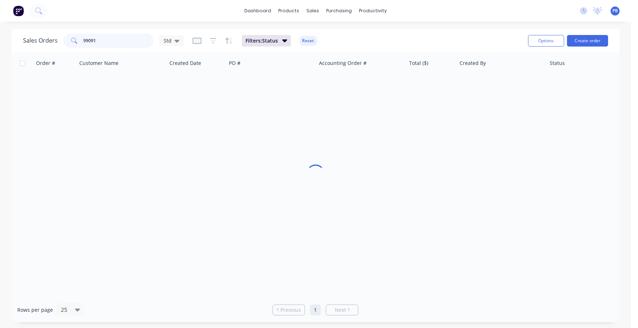
drag, startPoint x: 74, startPoint y: 38, endPoint x: 85, endPoint y: 36, distance: 11.3
click at [74, 38] on div "99091" at bounding box center [108, 41] width 90 height 14
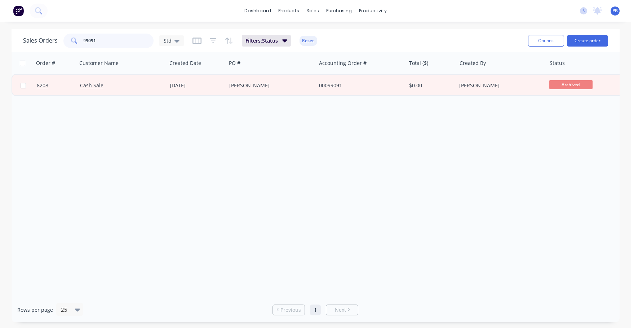
click at [115, 37] on input "99091" at bounding box center [119, 41] width 70 height 14
click at [104, 39] on input "99091" at bounding box center [119, 41] width 70 height 14
click at [305, 39] on button "Reset" at bounding box center [309, 41] width 18 height 10
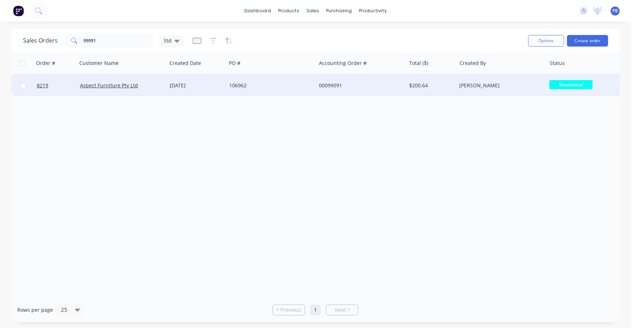
click at [109, 80] on div "Aspect Furniture Pty Ltd" at bounding box center [122, 86] width 90 height 22
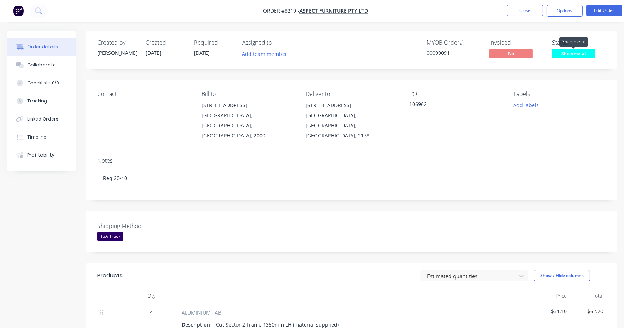
drag, startPoint x: 569, startPoint y: 51, endPoint x: 585, endPoint y: 58, distance: 17.7
click at [569, 51] on span "Sheetmetal" at bounding box center [573, 53] width 43 height 9
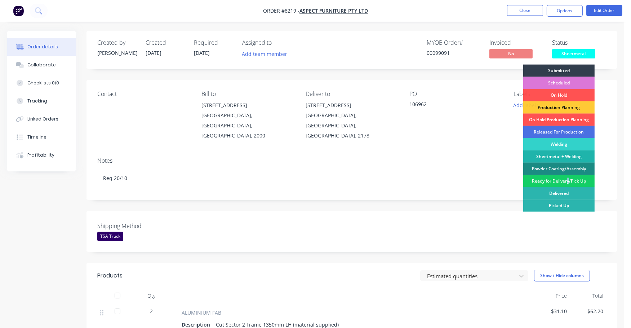
click at [568, 179] on div "Ready for Delivery/Pick Up" at bounding box center [558, 181] width 71 height 12
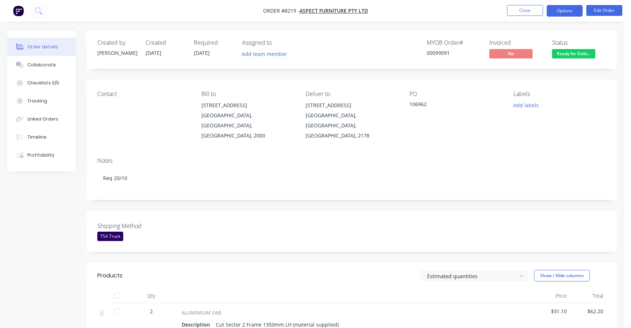
click at [564, 9] on button "Options" at bounding box center [565, 11] width 36 height 12
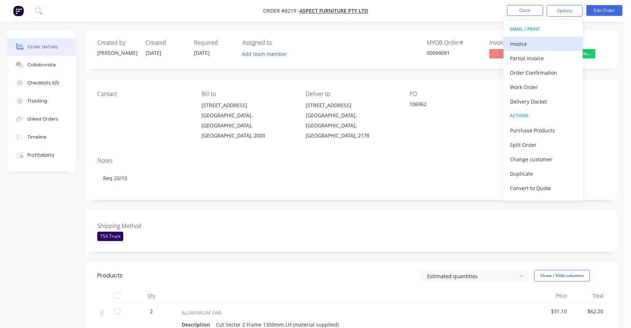
click at [518, 41] on div "Invoice" at bounding box center [543, 44] width 66 height 10
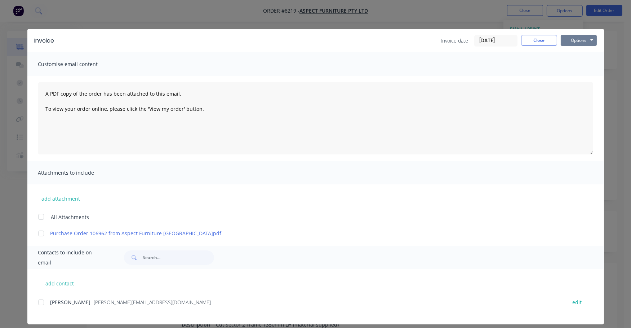
click at [577, 40] on button "Options" at bounding box center [579, 40] width 36 height 11
click at [576, 61] on button "Print" at bounding box center [584, 65] width 46 height 12
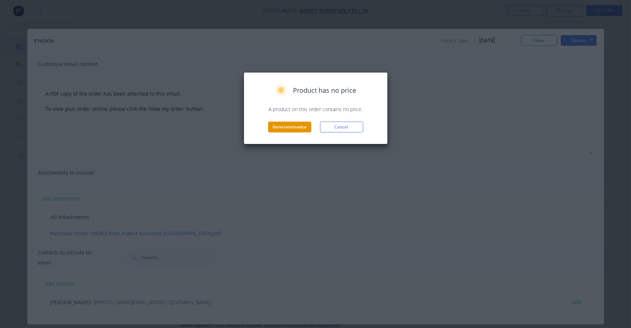
click at [299, 126] on button "Generate invoice" at bounding box center [289, 126] width 43 height 11
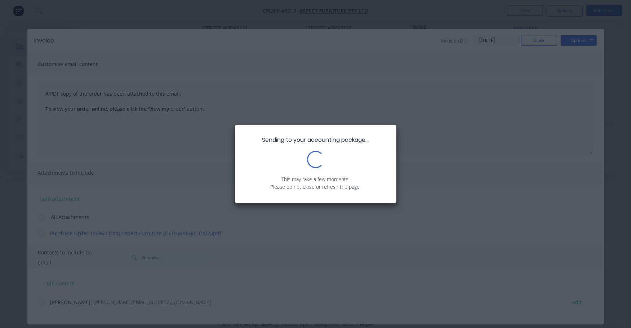
scroll to position [135, 0]
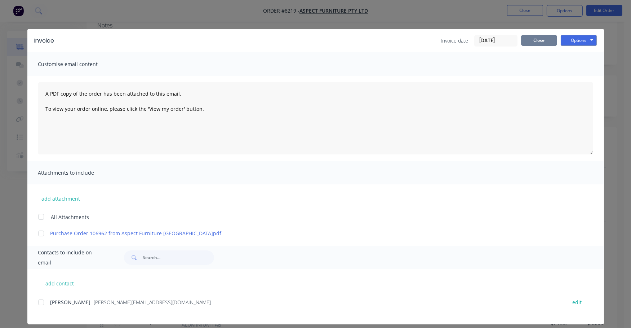
click at [541, 43] on button "Close" at bounding box center [539, 40] width 36 height 11
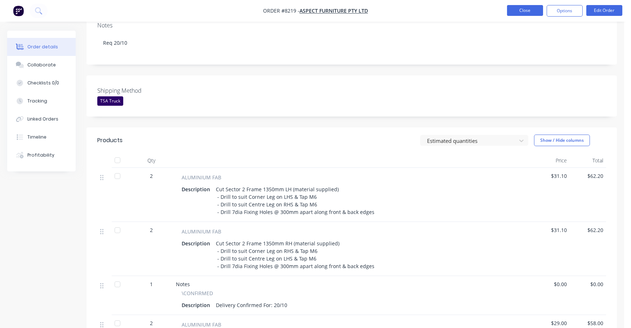
click at [526, 10] on button "Close" at bounding box center [525, 10] width 36 height 11
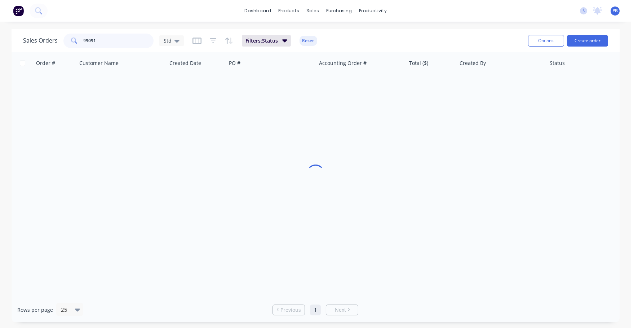
drag, startPoint x: 120, startPoint y: 39, endPoint x: 77, endPoint y: 37, distance: 42.9
click at [77, 37] on div "99091" at bounding box center [108, 41] width 90 height 14
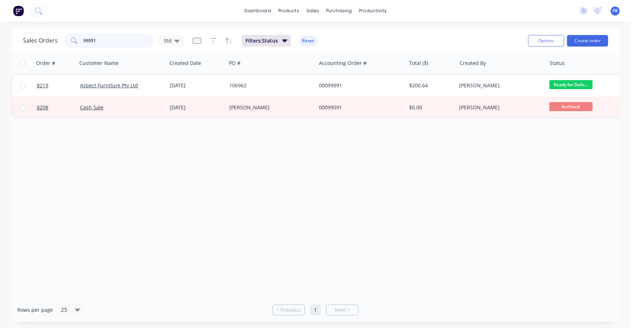
click at [108, 38] on input "99091" at bounding box center [119, 41] width 70 height 14
type input "99144"
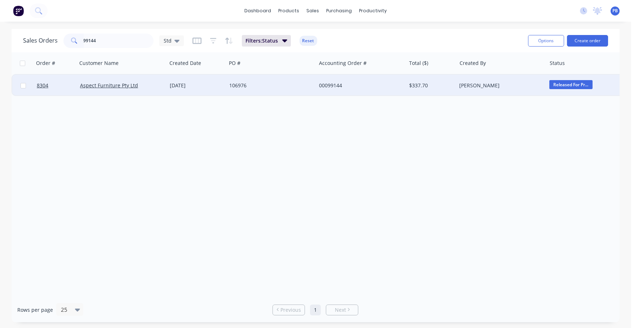
click at [323, 84] on div "00099144" at bounding box center [359, 85] width 80 height 7
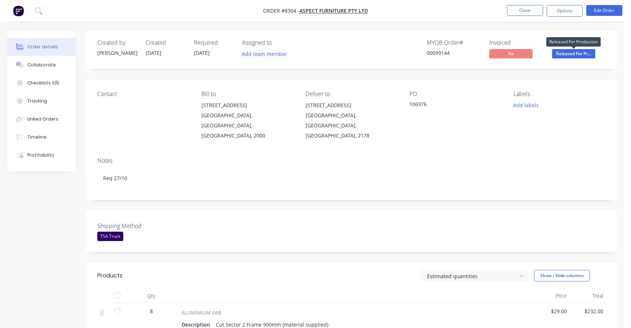
click at [560, 56] on span "Released For Pr..." at bounding box center [573, 53] width 43 height 9
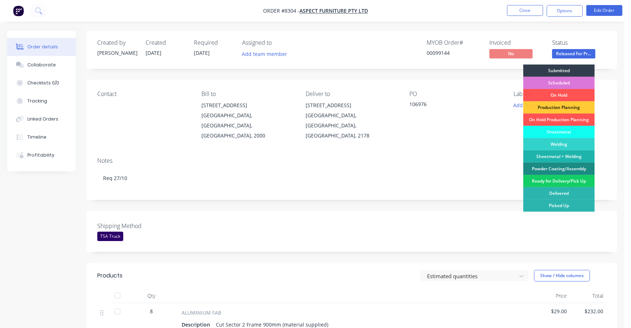
click at [552, 179] on div "Ready for Delivery/Pick Up" at bounding box center [558, 181] width 71 height 12
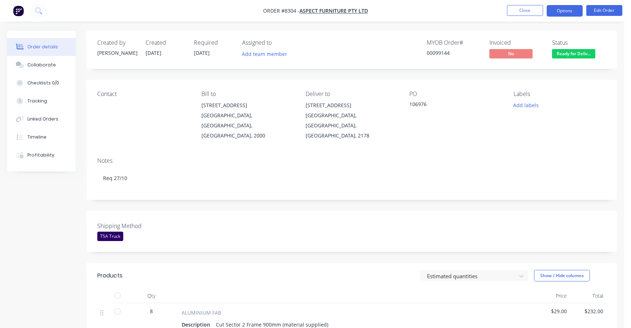
drag, startPoint x: 562, startPoint y: 9, endPoint x: 560, endPoint y: 12, distance: 4.0
click at [562, 9] on button "Options" at bounding box center [565, 11] width 36 height 12
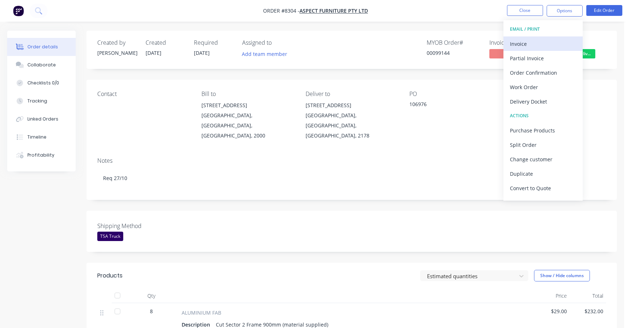
click at [522, 46] on div "Invoice" at bounding box center [543, 44] width 66 height 10
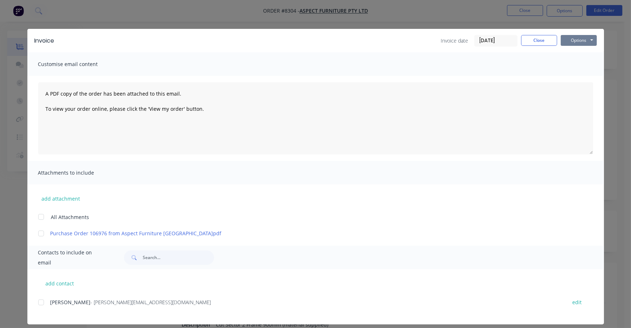
click at [564, 43] on button "Options" at bounding box center [579, 40] width 36 height 11
click at [564, 67] on button "Print" at bounding box center [584, 65] width 46 height 12
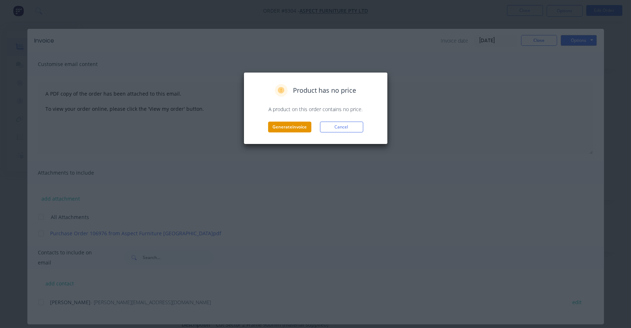
click at [288, 127] on button "Generate invoice" at bounding box center [289, 126] width 43 height 11
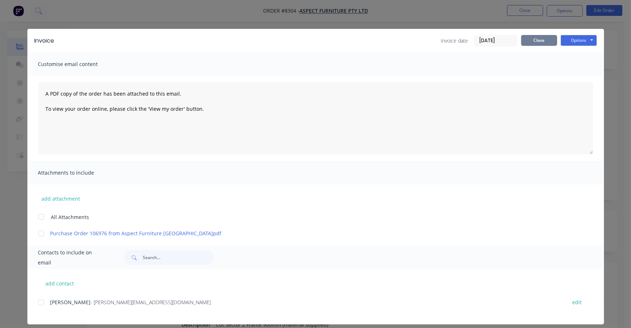
click at [540, 40] on button "Close" at bounding box center [539, 40] width 36 height 11
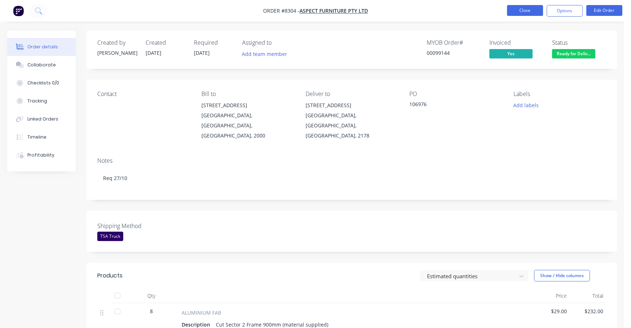
click at [527, 9] on button "Close" at bounding box center [525, 10] width 36 height 11
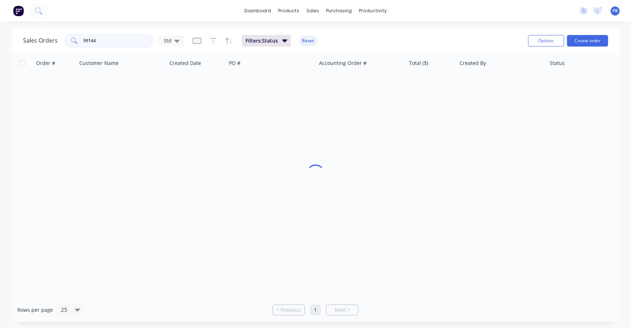
drag, startPoint x: 115, startPoint y: 46, endPoint x: 65, endPoint y: 31, distance: 52.5
click at [65, 32] on div "Sales Orders 99144 Std Filters: Status Reset" at bounding box center [272, 41] width 499 height 18
click at [114, 45] on input "99144" at bounding box center [119, 41] width 70 height 14
type input "99110"
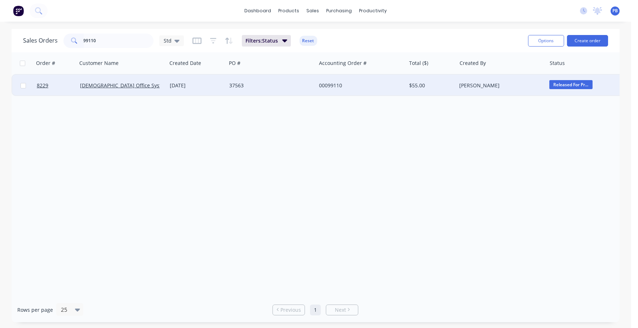
click at [335, 84] on div "00099110" at bounding box center [359, 85] width 80 height 7
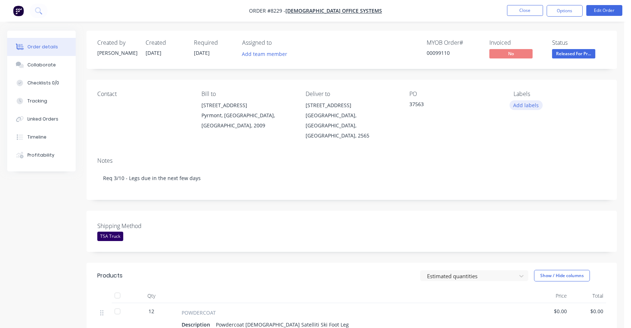
click at [524, 104] on button "Add labels" at bounding box center [526, 105] width 33 height 10
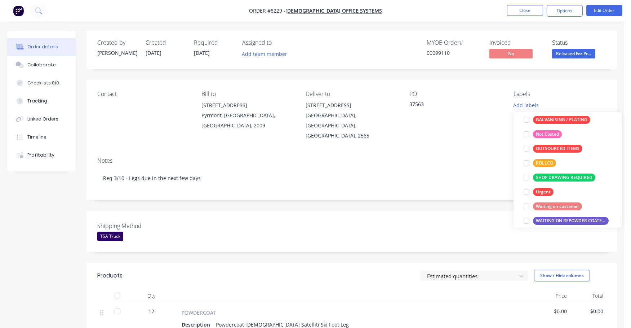
scroll to position [86, 0]
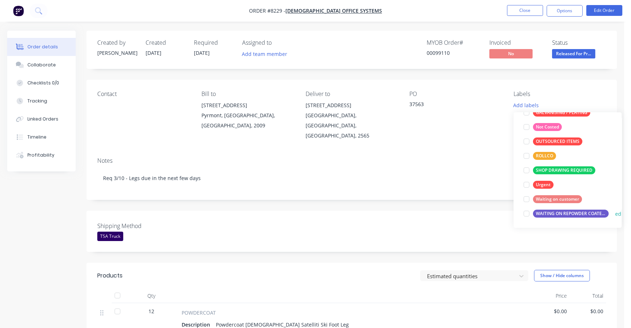
click at [576, 214] on div "WAITING ON REPOWDER COATED PRODUCT TO ARRIVE" at bounding box center [571, 213] width 76 height 8
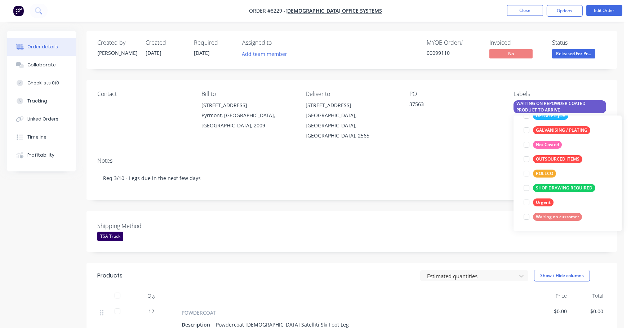
scroll to position [0, 0]
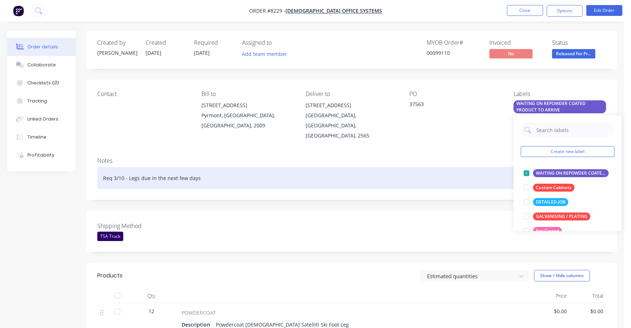
click at [429, 167] on div "Req 3/10 - Legs due in the next few days" at bounding box center [351, 178] width 509 height 22
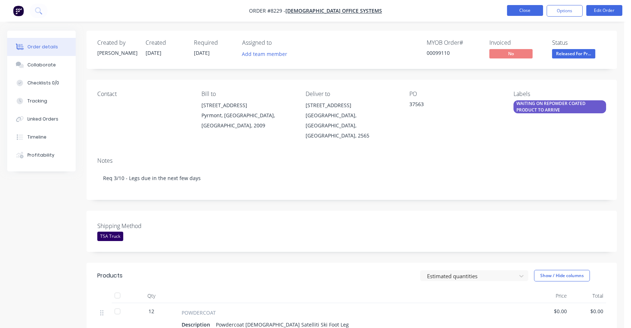
click at [523, 11] on button "Close" at bounding box center [525, 10] width 36 height 11
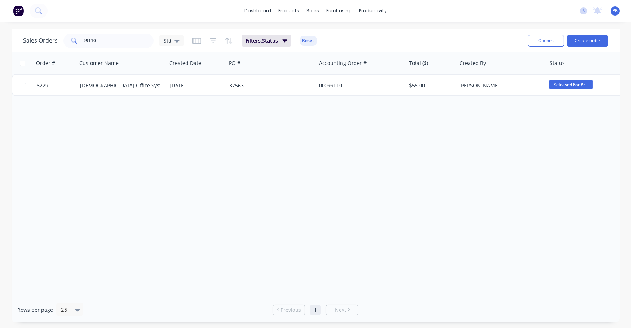
click at [355, 239] on div "Order # Customer Name Created Date PO # Accounting Order # Total ($) Created By…" at bounding box center [316, 174] width 608 height 245
click at [108, 44] on input "99110" at bounding box center [119, 41] width 70 height 14
type input "99073"
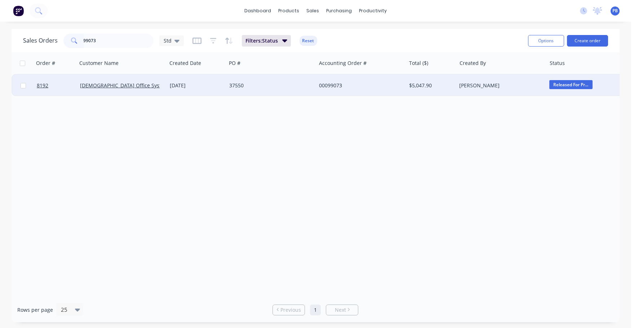
click at [331, 85] on div "00099073" at bounding box center [359, 85] width 80 height 7
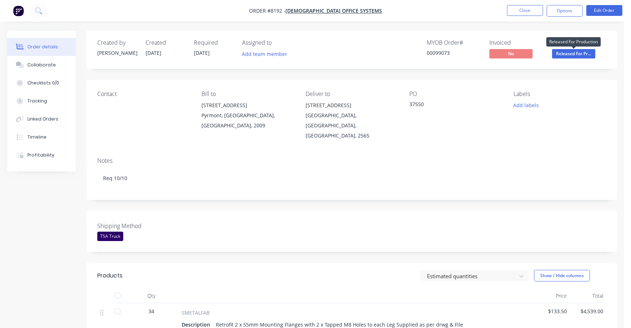
click at [572, 53] on span "Released For Pr..." at bounding box center [573, 53] width 43 height 9
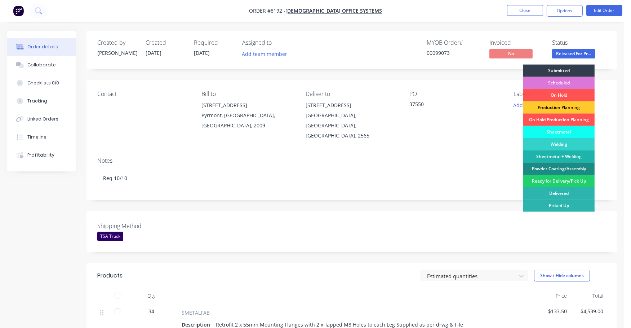
click at [563, 106] on div "Production Planning" at bounding box center [558, 107] width 71 height 12
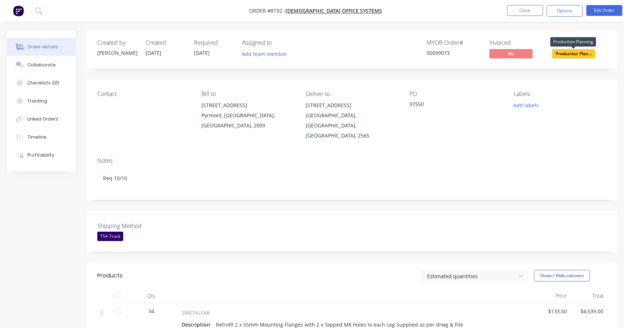
click at [569, 51] on span "Production Plan..." at bounding box center [573, 53] width 43 height 9
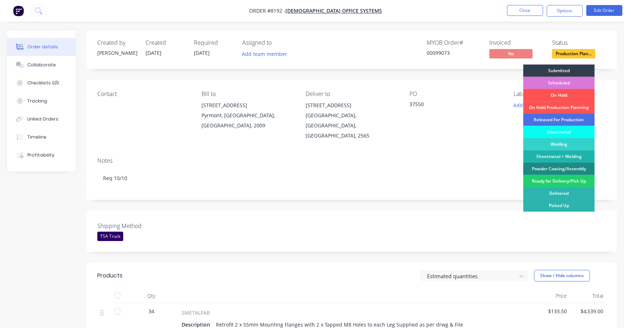
click at [559, 130] on div "Sheetmetal" at bounding box center [558, 132] width 71 height 12
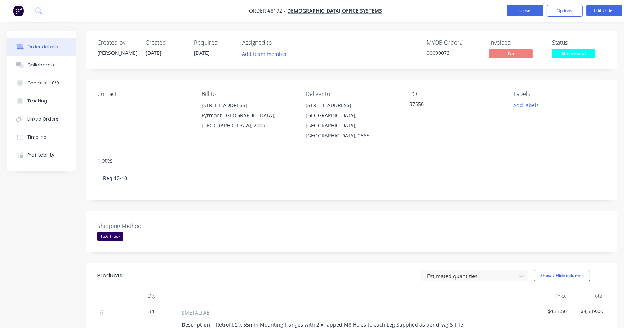
click at [520, 9] on button "Close" at bounding box center [525, 10] width 36 height 11
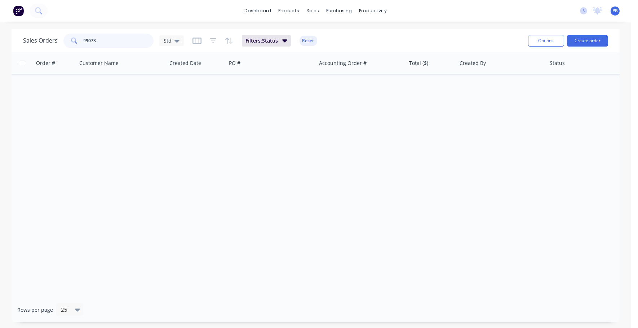
click at [103, 38] on input "99073" at bounding box center [119, 41] width 70 height 14
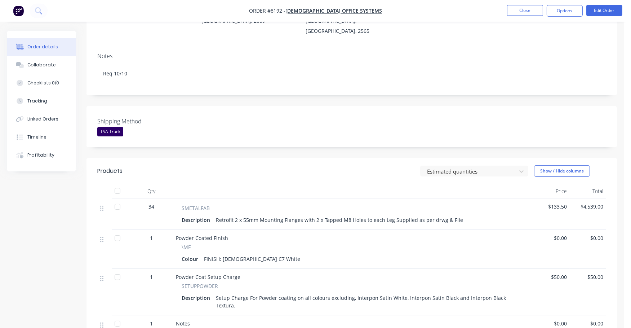
scroll to position [180, 0]
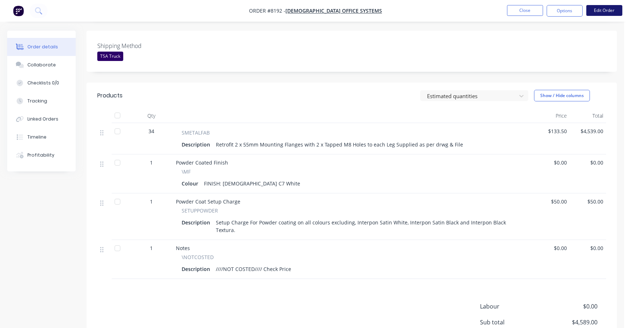
click at [606, 6] on button "Edit Order" at bounding box center [604, 10] width 36 height 11
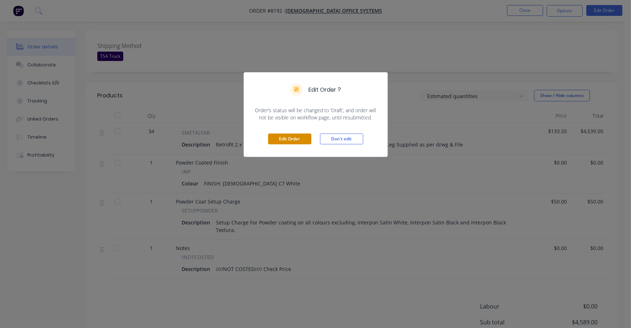
click at [285, 141] on button "Edit Order" at bounding box center [289, 138] width 43 height 11
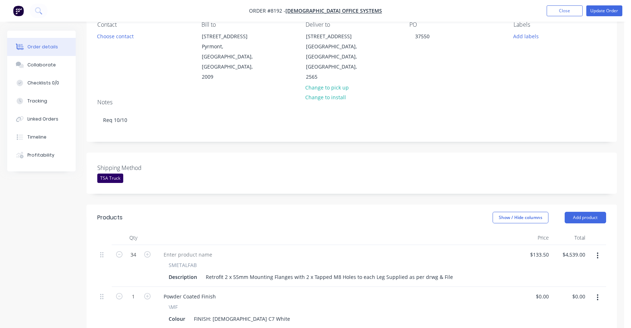
scroll to position [90, 0]
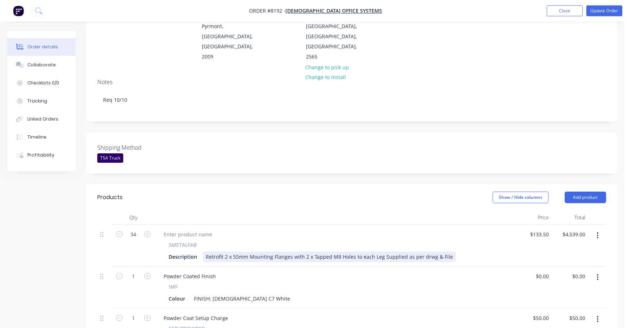
click at [353, 251] on div "Retrofit 2 x 55mm Mounting Flanges with 2 x Tapped M8 Holes to each Leg Supplie…" at bounding box center [329, 256] width 253 height 10
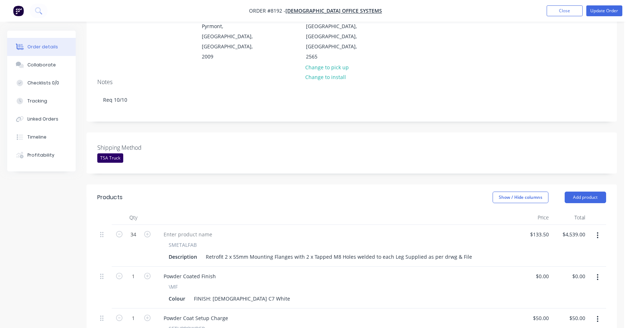
click at [445, 191] on div "Show / Hide columns Add product" at bounding box center [405, 197] width 401 height 12
click at [606, 13] on button "Update Order" at bounding box center [604, 10] width 36 height 11
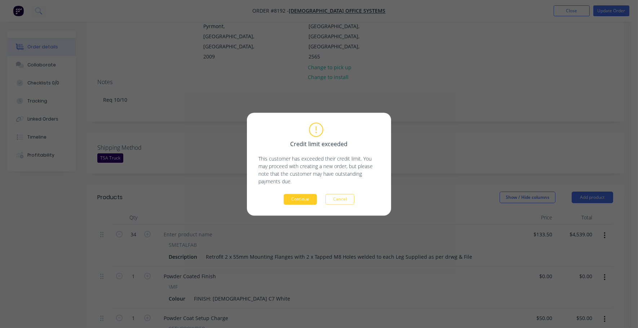
click at [303, 198] on button "Continue" at bounding box center [300, 199] width 33 height 11
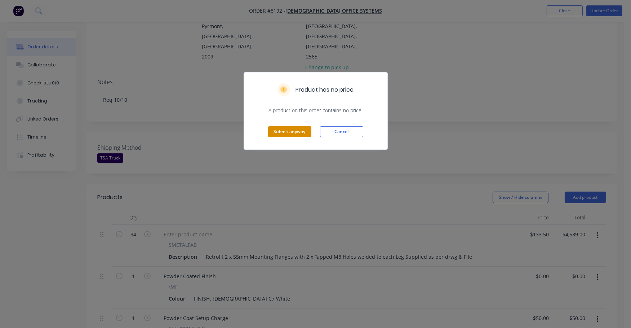
click at [288, 130] on button "Submit anyway" at bounding box center [289, 131] width 43 height 11
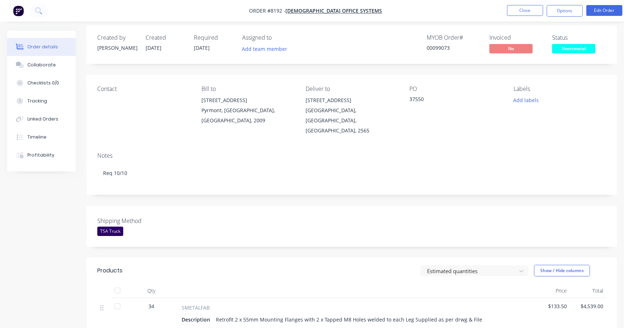
scroll to position [0, 0]
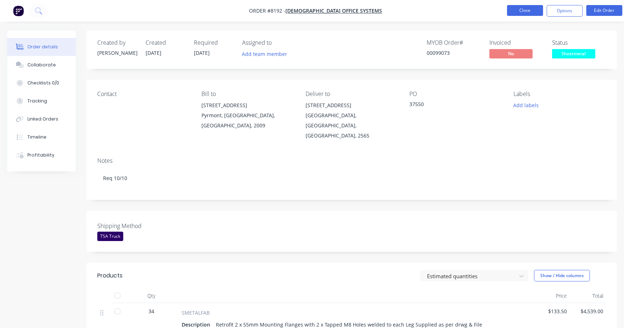
click at [522, 8] on button "Close" at bounding box center [525, 10] width 36 height 11
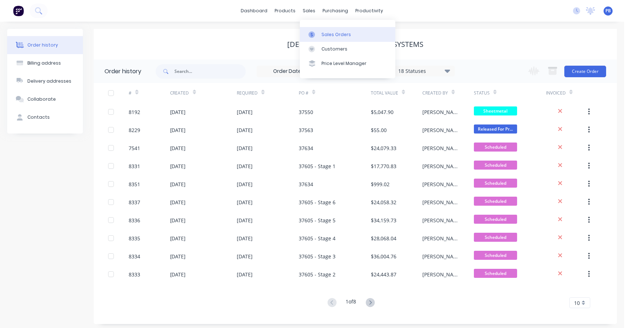
click at [336, 33] on div "Sales Orders" at bounding box center [337, 34] width 30 height 6
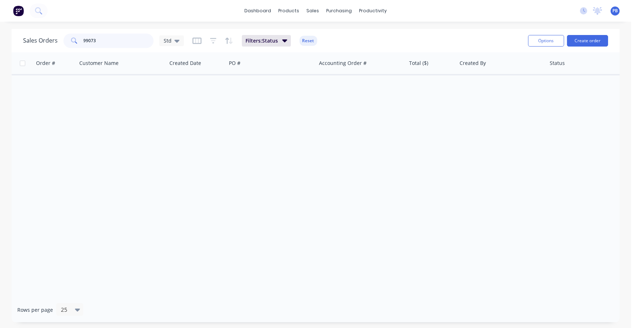
drag, startPoint x: 137, startPoint y: 38, endPoint x: 77, endPoint y: 33, distance: 60.4
click at [77, 34] on div "99073" at bounding box center [108, 41] width 90 height 14
type input "8201"
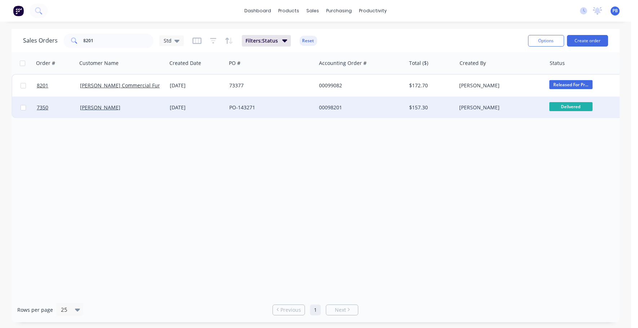
click at [330, 110] on div "00098201" at bounding box center [359, 107] width 80 height 7
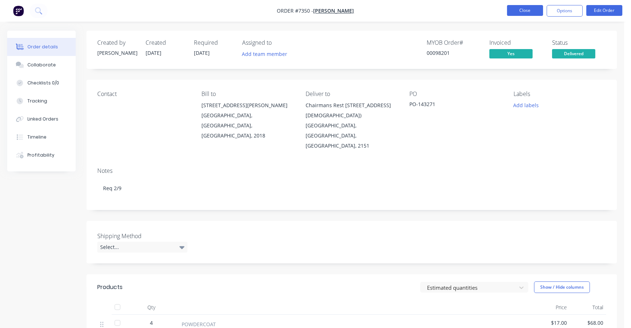
click at [530, 9] on button "Close" at bounding box center [525, 10] width 36 height 11
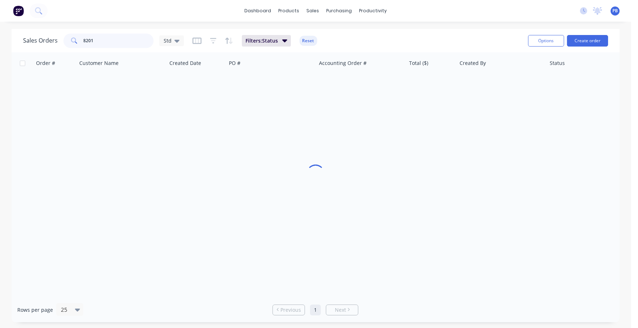
click at [72, 38] on div "8201" at bounding box center [108, 41] width 90 height 14
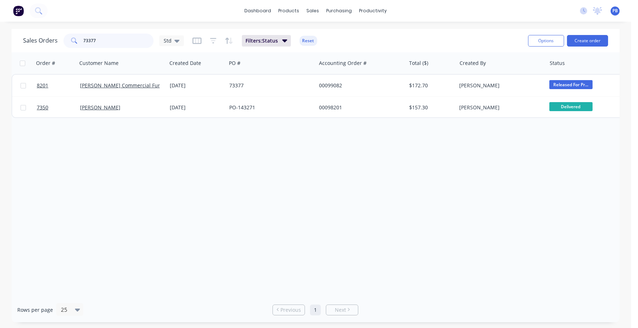
type input "73377"
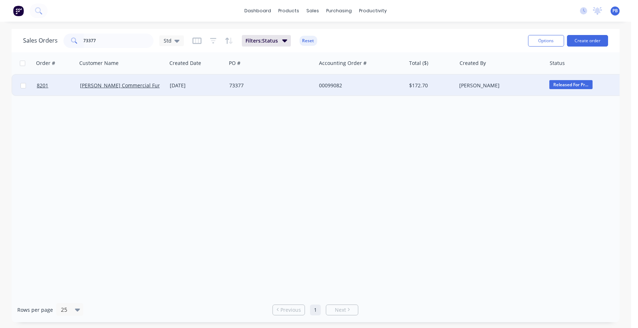
click at [326, 84] on div "00099082" at bounding box center [359, 85] width 80 height 7
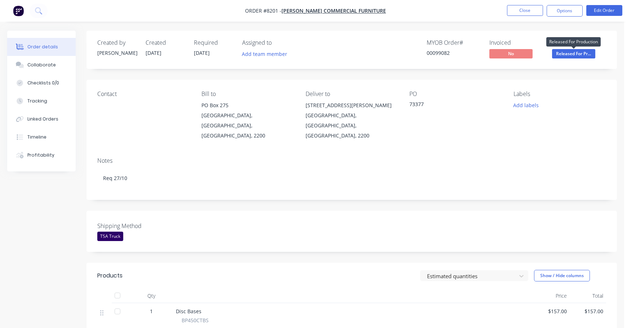
click at [575, 54] on span "Released For Pr..." at bounding box center [573, 53] width 43 height 9
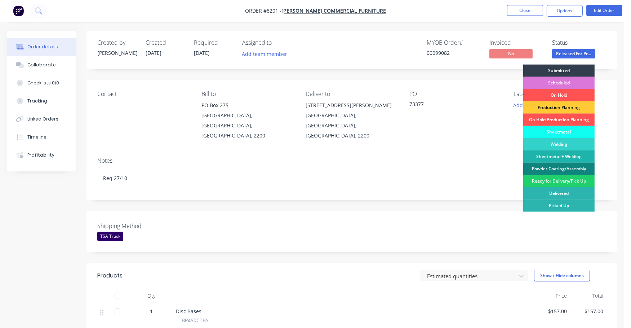
click at [563, 165] on div "Powder Coating/Assembly" at bounding box center [558, 169] width 71 height 12
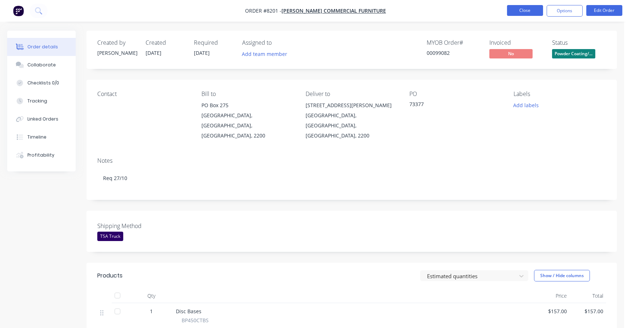
click at [525, 9] on button "Close" at bounding box center [525, 10] width 36 height 11
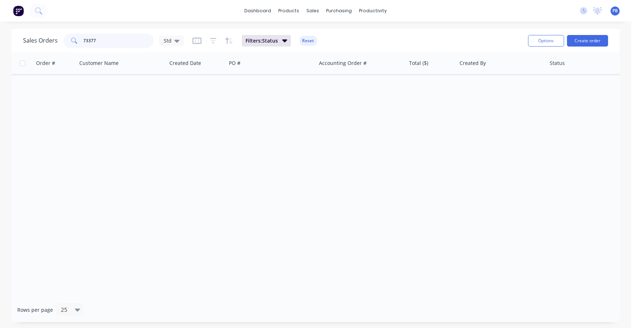
drag, startPoint x: 131, startPoint y: 43, endPoint x: 60, endPoint y: 35, distance: 71.4
click at [60, 35] on div "Sales Orders 73377 Std" at bounding box center [103, 41] width 161 height 14
type input "143763"
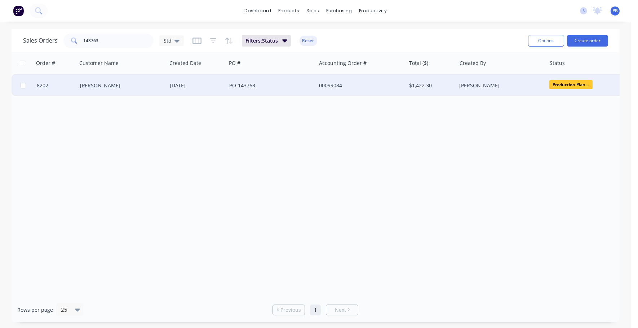
click at [333, 85] on div "00099084" at bounding box center [359, 85] width 80 height 7
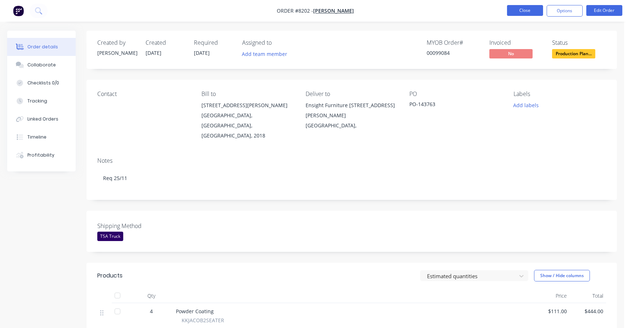
click at [520, 10] on button "Close" at bounding box center [525, 10] width 36 height 11
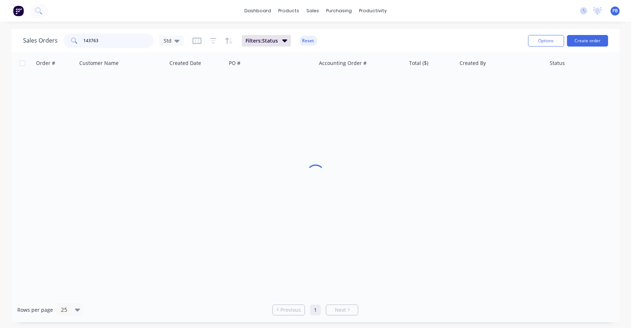
drag, startPoint x: 70, startPoint y: 41, endPoint x: 66, endPoint y: 40, distance: 4.0
click at [66, 40] on div "143763" at bounding box center [108, 41] width 90 height 14
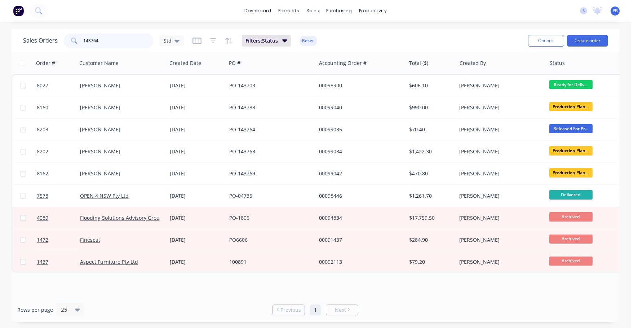
type input "143764"
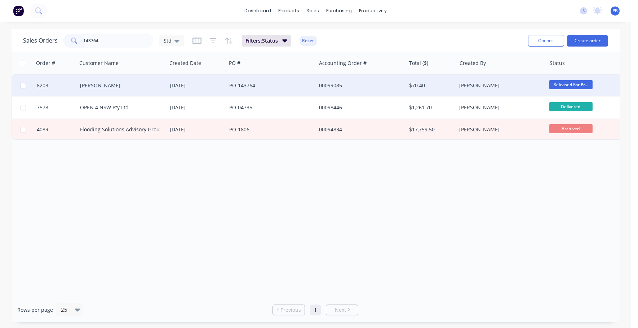
click at [334, 83] on div "00099085" at bounding box center [359, 85] width 80 height 7
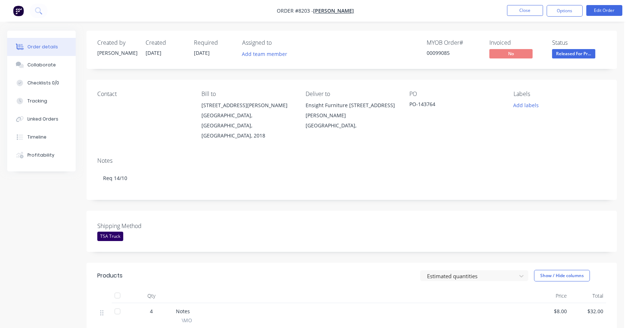
click at [573, 51] on span "Released For Pr..." at bounding box center [573, 53] width 43 height 9
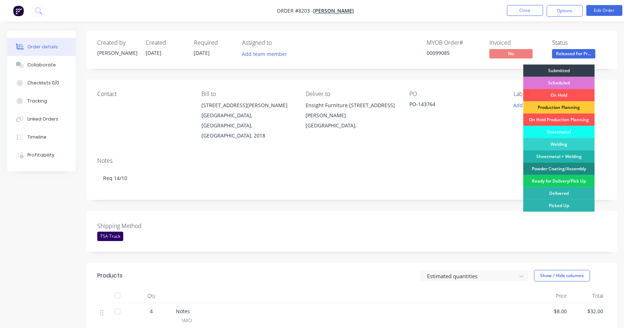
click at [555, 181] on div "Ready for Delivery/Pick Up" at bounding box center [558, 181] width 71 height 12
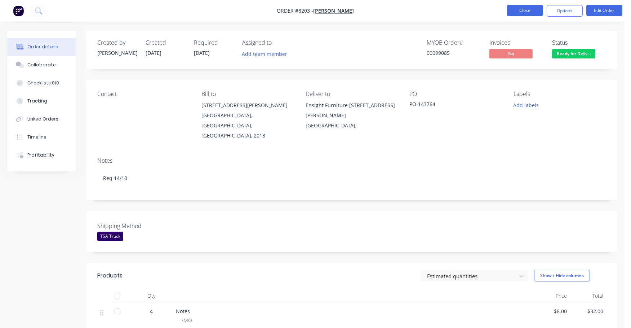
click at [511, 12] on button "Close" at bounding box center [525, 10] width 36 height 11
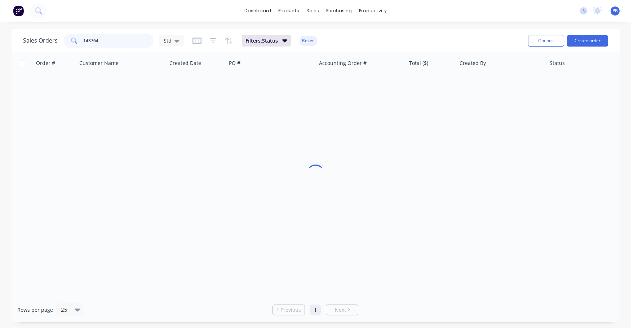
drag, startPoint x: 127, startPoint y: 38, endPoint x: 66, endPoint y: 36, distance: 60.6
click at [66, 36] on div "143764" at bounding box center [108, 41] width 90 height 14
type input "143804"
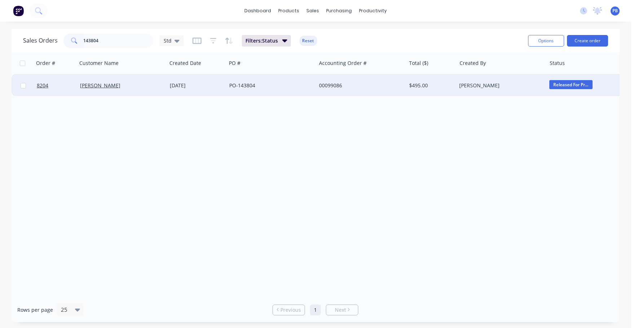
click at [335, 85] on div "00099086" at bounding box center [359, 85] width 80 height 7
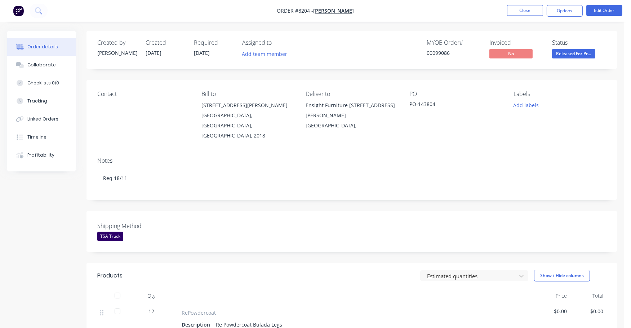
click at [584, 56] on span "Released For Pr..." at bounding box center [573, 53] width 43 height 9
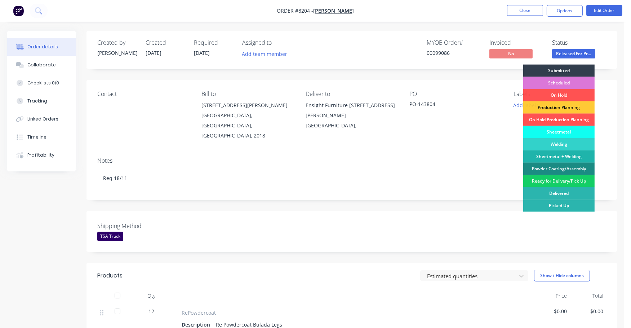
click at [575, 179] on div "Ready for Delivery/Pick Up" at bounding box center [558, 181] width 71 height 12
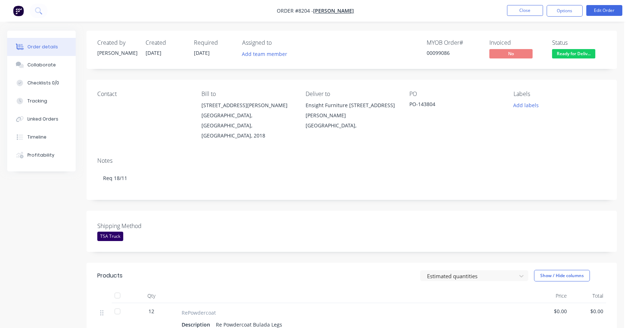
click at [566, 53] on span "Ready for Deliv..." at bounding box center [573, 53] width 43 height 9
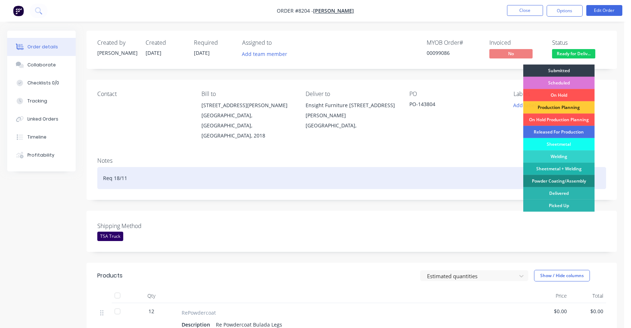
click at [571, 179] on div "Powder Coating/Assembly" at bounding box center [558, 181] width 71 height 12
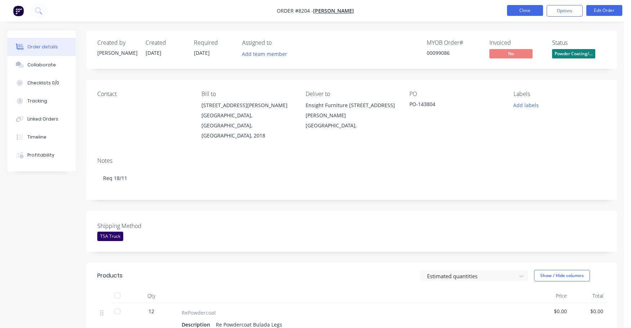
click at [527, 9] on button "Close" at bounding box center [525, 10] width 36 height 11
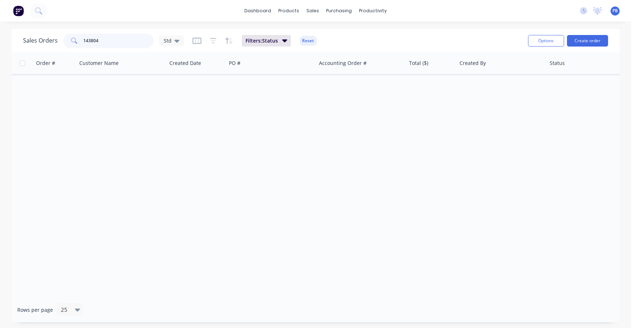
drag, startPoint x: 141, startPoint y: 45, endPoint x: 58, endPoint y: 39, distance: 83.1
click at [58, 39] on div "Sales Orders 143804 Std" at bounding box center [103, 41] width 161 height 14
type input "99090"
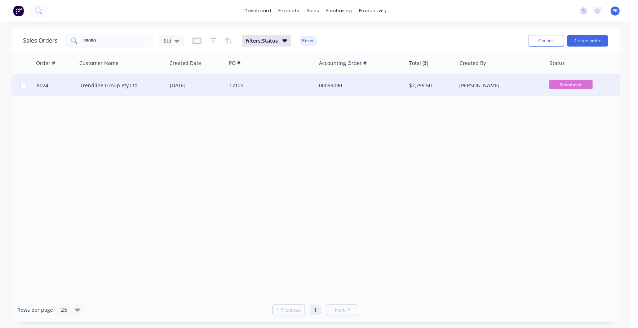
click at [237, 83] on div "17123" at bounding box center [269, 85] width 80 height 7
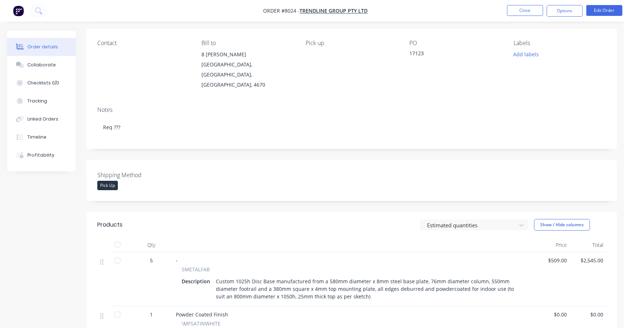
scroll to position [90, 0]
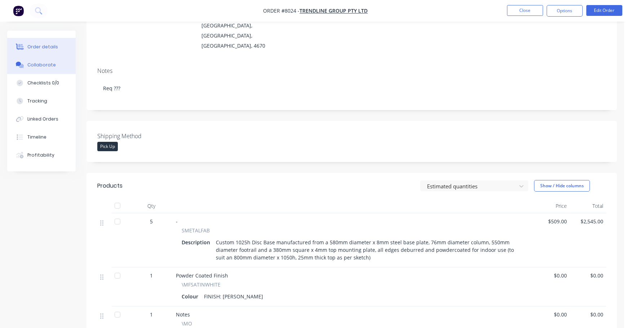
click at [39, 61] on button "Collaborate" at bounding box center [41, 65] width 68 height 18
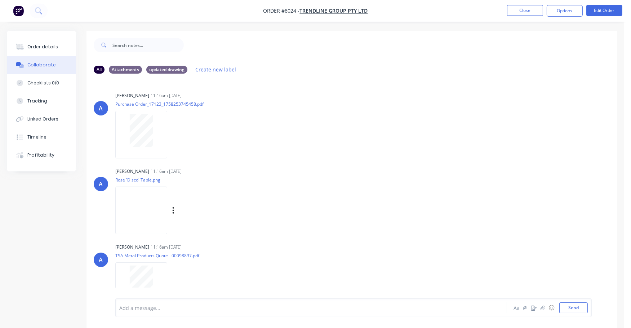
click at [140, 215] on img at bounding box center [141, 209] width 52 height 47
drag, startPoint x: 43, startPoint y: 45, endPoint x: 49, endPoint y: 48, distance: 6.3
click at [43, 46] on div "Order details" at bounding box center [42, 47] width 31 height 6
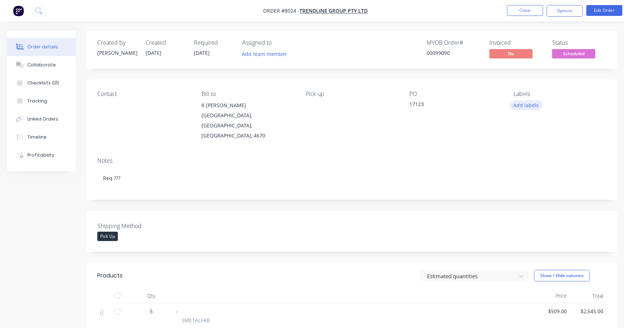
click at [528, 103] on button "Add labels" at bounding box center [526, 105] width 33 height 10
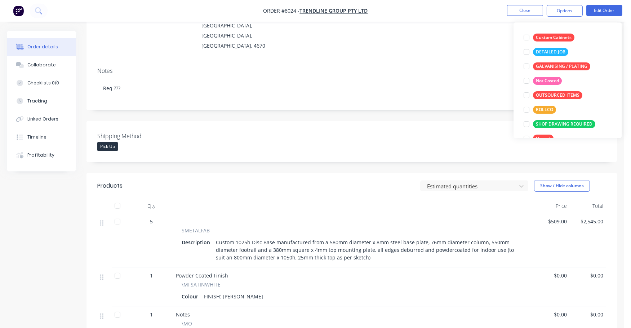
scroll to position [41, 0]
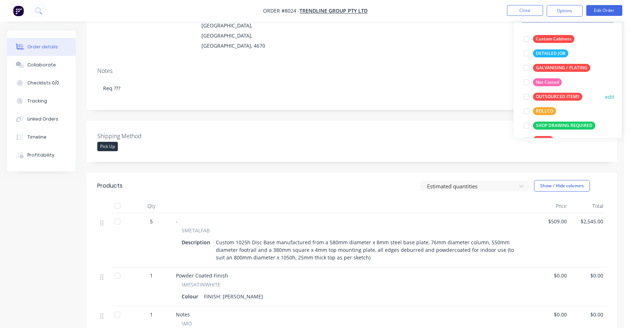
click at [560, 96] on div "OUTSOURCED ITEMS" at bounding box center [557, 97] width 49 height 8
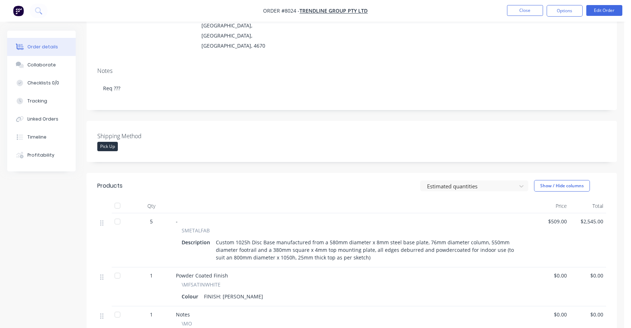
click at [455, 121] on div "Shipping Method Pick Up" at bounding box center [352, 141] width 531 height 41
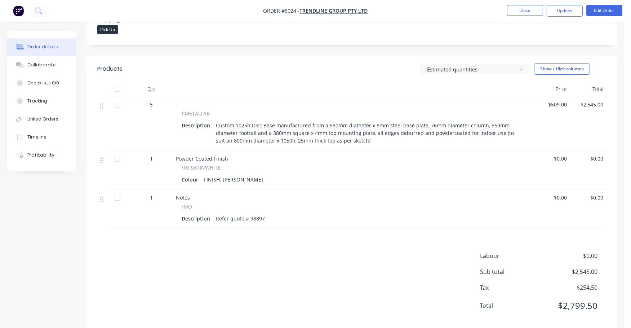
scroll to position [209, 0]
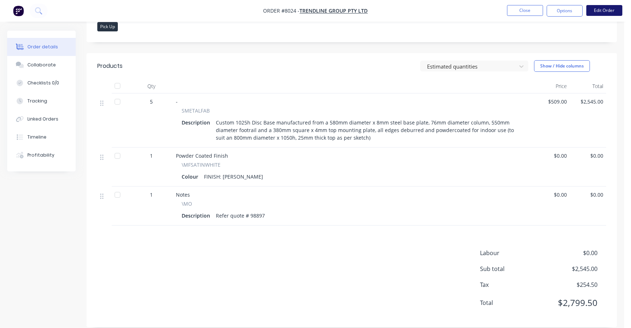
click at [612, 9] on button "Edit Order" at bounding box center [604, 10] width 36 height 11
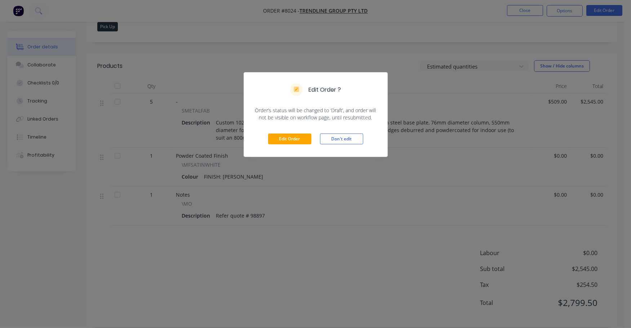
click at [261, 142] on div "Edit Order Don't edit" at bounding box center [315, 138] width 143 height 35
click at [284, 141] on button "Edit Order" at bounding box center [289, 138] width 43 height 11
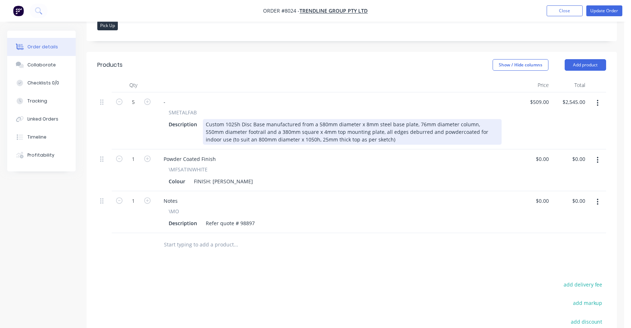
scroll to position [225, 0]
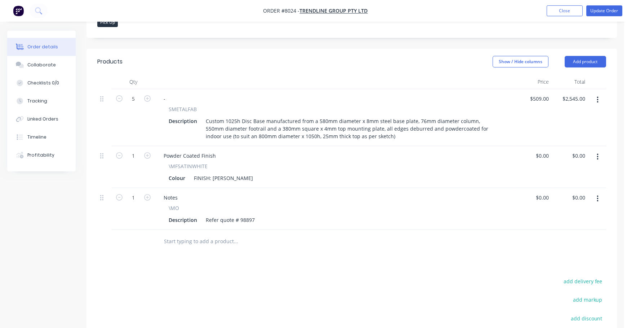
drag, startPoint x: 178, startPoint y: 222, endPoint x: 204, endPoint y: 221, distance: 25.6
click at [178, 234] on input "text" at bounding box center [236, 241] width 144 height 14
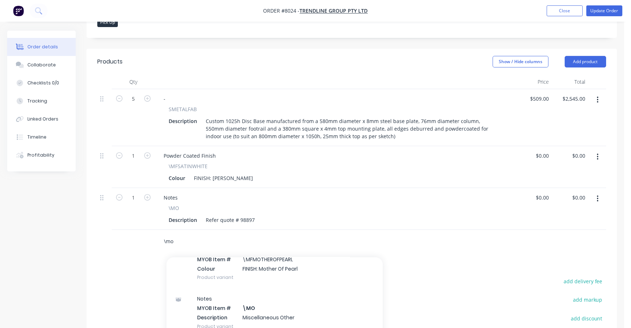
scroll to position [135, 0]
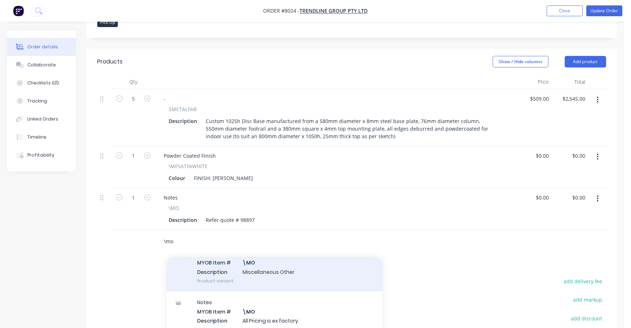
type input "\mo"
click at [256, 249] on div "Notes MYOB Item # \MO Description Miscellaneous Other Product variant" at bounding box center [275, 266] width 216 height 49
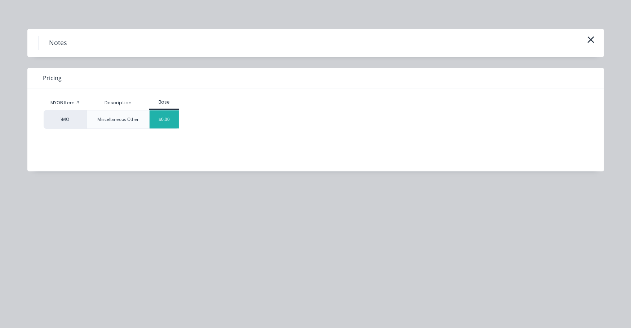
click at [165, 117] on div "$0.00" at bounding box center [164, 119] width 29 height 18
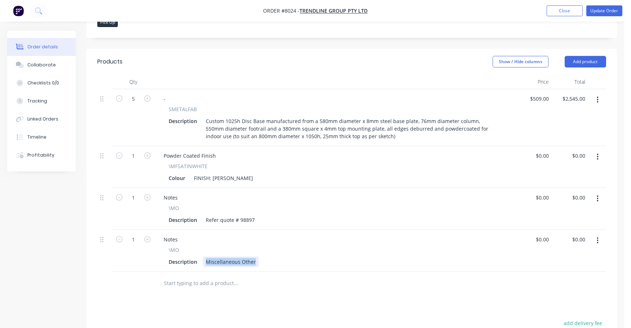
drag, startPoint x: 205, startPoint y: 241, endPoint x: 269, endPoint y: 244, distance: 64.2
click at [269, 256] on div "Description Miscellaneous Other" at bounding box center [334, 261] width 336 height 10
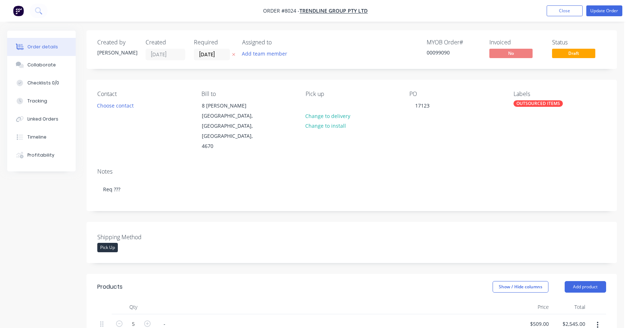
scroll to position [0, 0]
type input "$0.00"
click at [604, 8] on button "Update Order" at bounding box center [604, 10] width 36 height 11
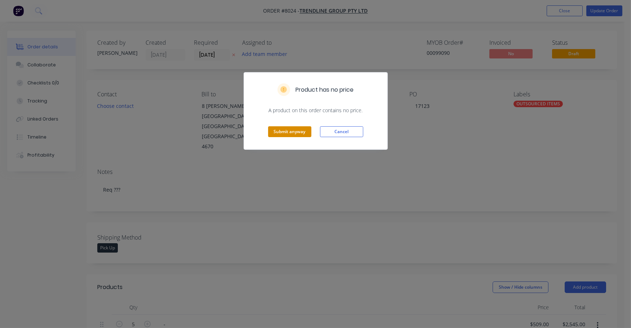
click at [289, 133] on button "Submit anyway" at bounding box center [289, 131] width 43 height 11
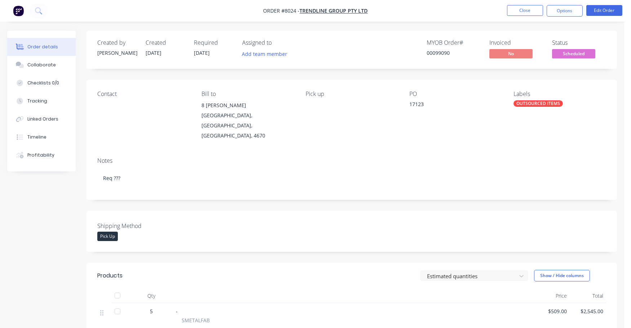
click at [581, 55] on span "Scheduled" at bounding box center [573, 53] width 43 height 9
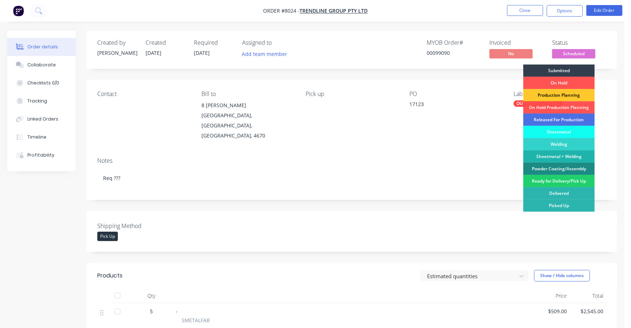
click at [569, 92] on div "Production Planning" at bounding box center [558, 95] width 71 height 12
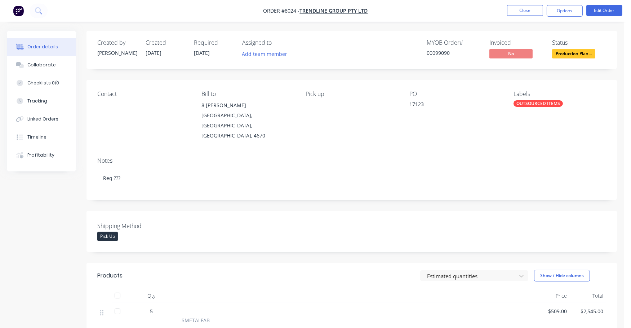
click at [542, 101] on div "OUTSOURCED ITEMS" at bounding box center [538, 103] width 49 height 6
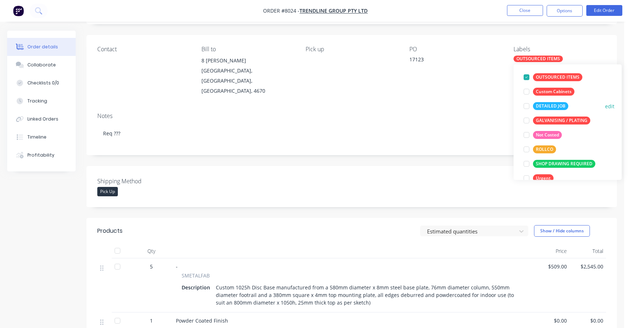
click at [554, 101] on button "DETAILED JOB" at bounding box center [546, 106] width 50 height 10
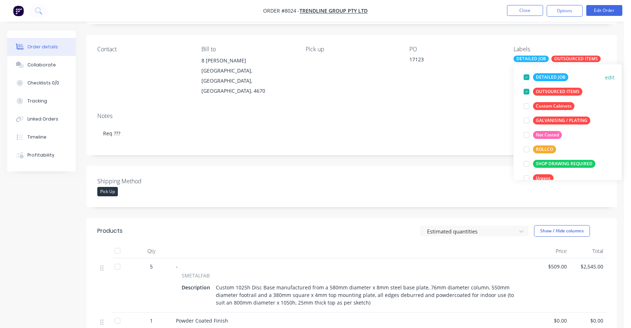
scroll to position [16, 0]
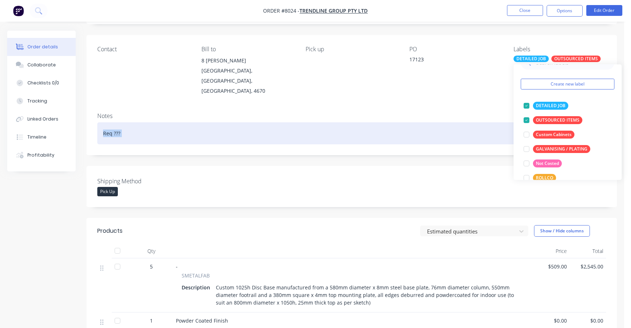
click at [476, 112] on div "Notes Req ???" at bounding box center [352, 131] width 531 height 48
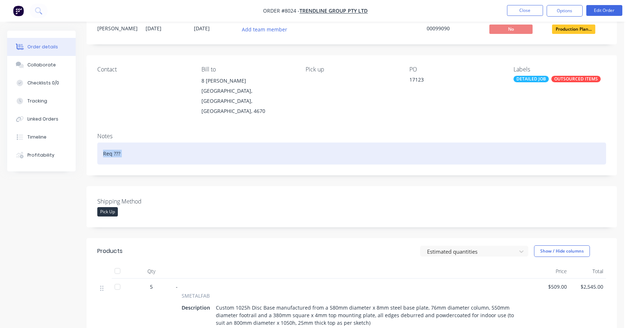
scroll to position [0, 0]
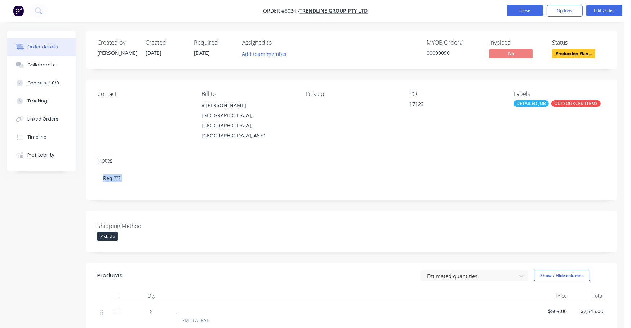
click at [523, 9] on button "Close" at bounding box center [525, 10] width 36 height 11
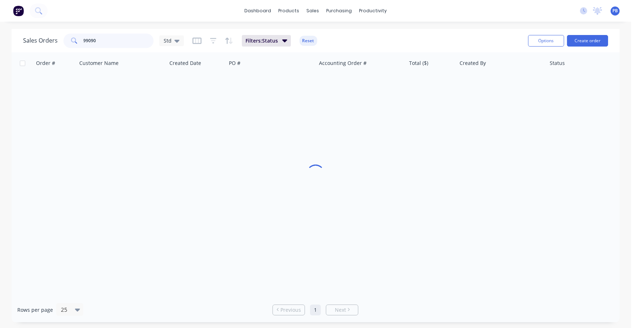
drag, startPoint x: 108, startPoint y: 40, endPoint x: 60, endPoint y: 40, distance: 48.3
click at [60, 40] on div "Sales Orders 99090 Std" at bounding box center [103, 41] width 161 height 14
type input "99098"
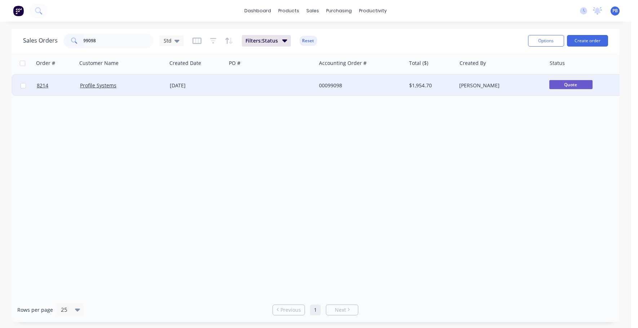
drag, startPoint x: 332, startPoint y: 81, endPoint x: 334, endPoint y: 88, distance: 7.4
click at [334, 88] on div "00099098" at bounding box center [361, 86] width 90 height 22
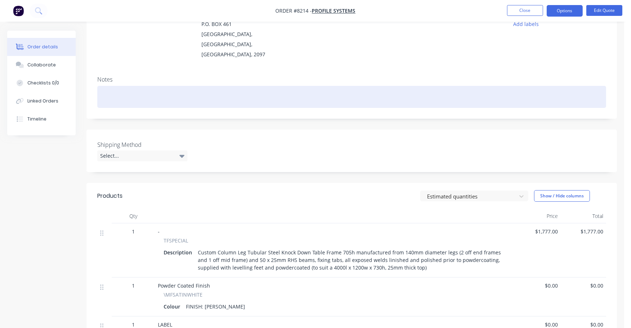
scroll to position [76, 0]
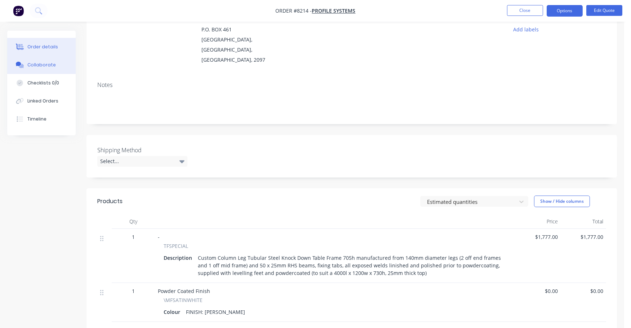
click at [48, 59] on button "Collaborate" at bounding box center [41, 65] width 68 height 18
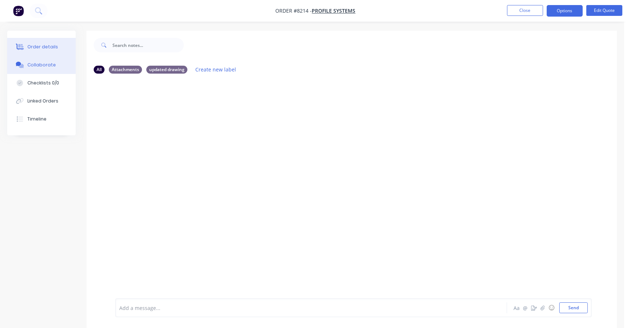
click at [48, 44] on div "Order details" at bounding box center [42, 47] width 31 height 6
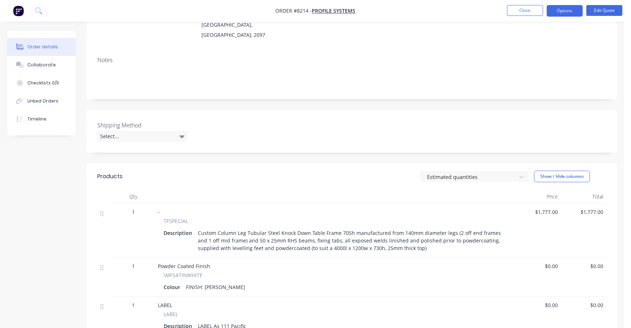
scroll to position [135, 0]
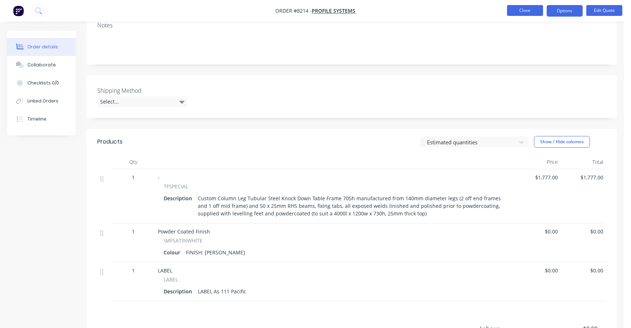
click at [514, 13] on button "Close" at bounding box center [525, 10] width 36 height 11
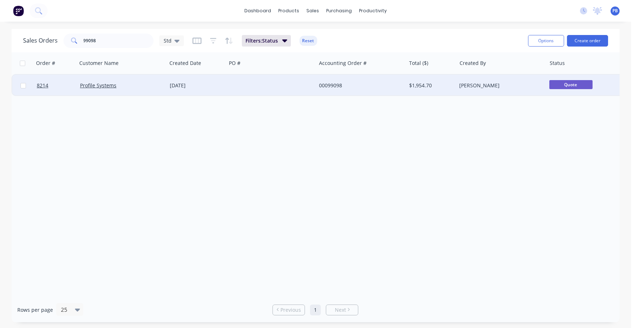
click at [345, 83] on div "00099098" at bounding box center [359, 85] width 80 height 7
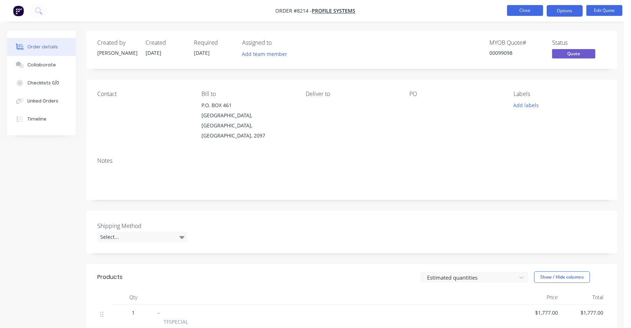
click at [531, 10] on button "Close" at bounding box center [525, 10] width 36 height 11
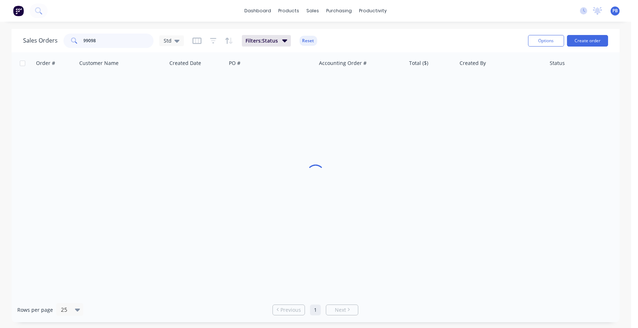
drag, startPoint x: 76, startPoint y: 38, endPoint x: 52, endPoint y: 35, distance: 23.7
click at [52, 35] on div "Sales Orders 99098 Std" at bounding box center [103, 41] width 161 height 14
type input "99089"
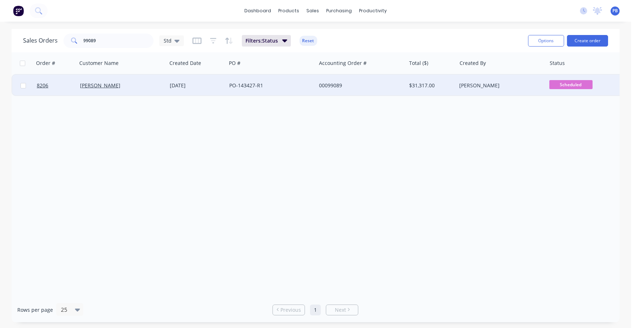
click at [334, 84] on div "00099089" at bounding box center [359, 85] width 80 height 7
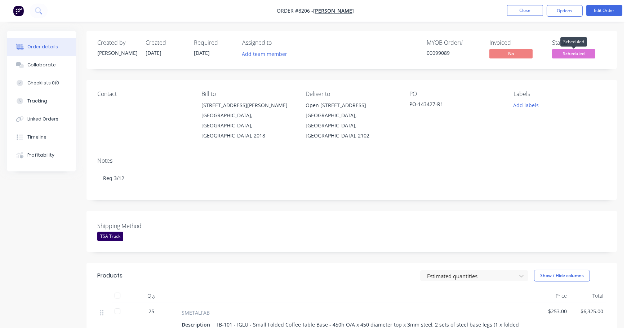
click at [573, 53] on span "Scheduled" at bounding box center [573, 53] width 43 height 9
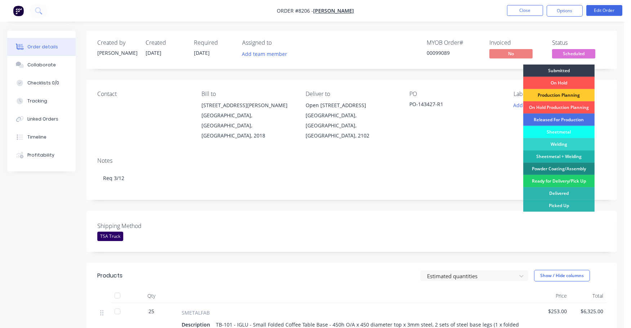
click at [571, 98] on div "Production Planning" at bounding box center [558, 95] width 71 height 12
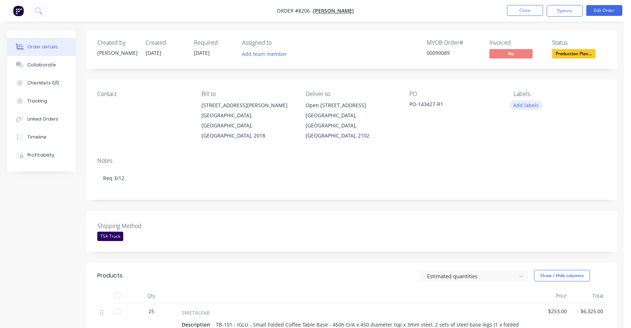
click at [527, 102] on button "Add labels" at bounding box center [526, 105] width 33 height 10
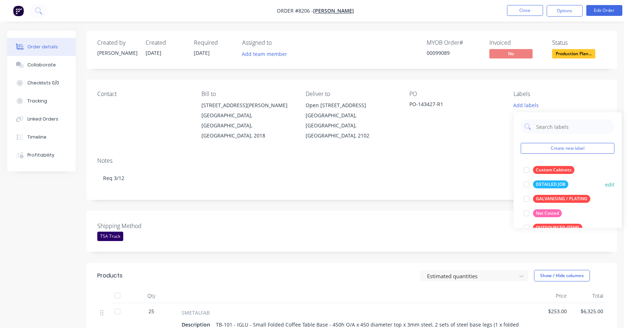
click at [550, 182] on div "DETAILED JOB" at bounding box center [550, 184] width 35 height 8
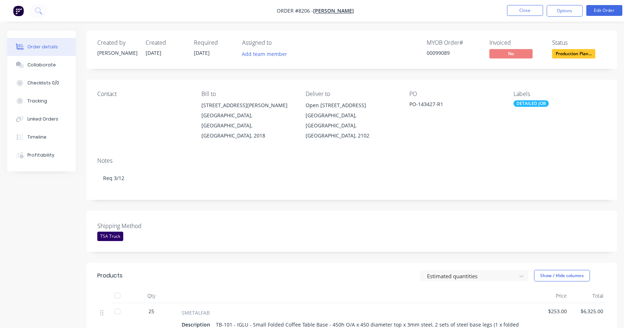
drag, startPoint x: 465, startPoint y: 181, endPoint x: 459, endPoint y: 181, distance: 5.8
click at [464, 181] on div "Notes Req 3/12" at bounding box center [352, 175] width 531 height 48
click at [518, 12] on button "Close" at bounding box center [525, 10] width 36 height 11
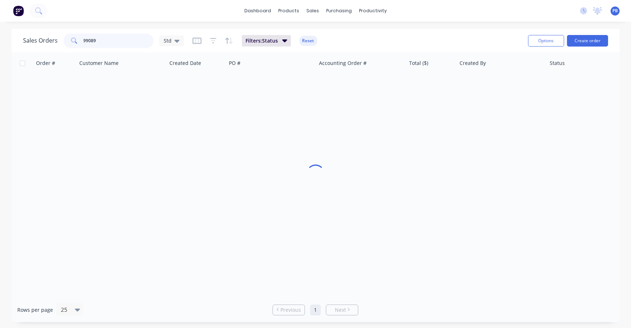
drag, startPoint x: 101, startPoint y: 40, endPoint x: 69, endPoint y: 38, distance: 32.2
click at [69, 38] on div "99089" at bounding box center [108, 41] width 90 height 14
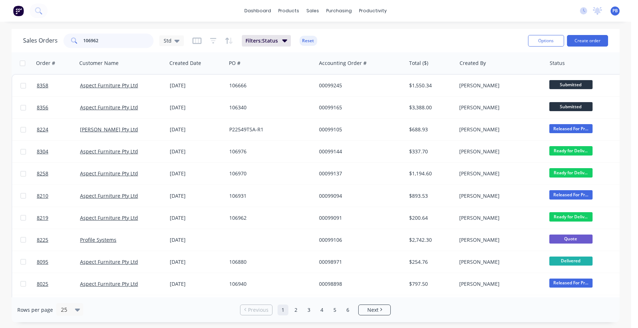
type input "106962"
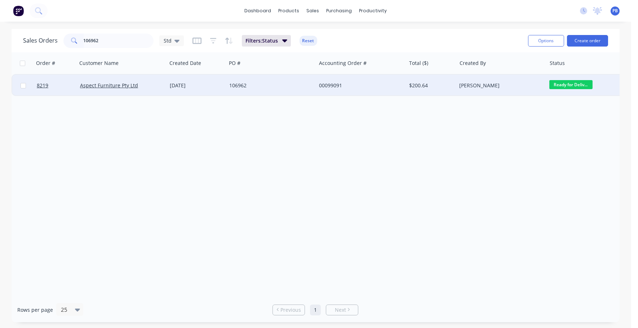
click at [331, 85] on div "00099091" at bounding box center [359, 85] width 80 height 7
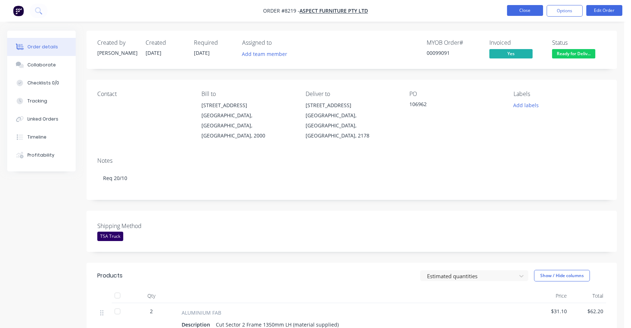
click at [519, 13] on button "Close" at bounding box center [525, 10] width 36 height 11
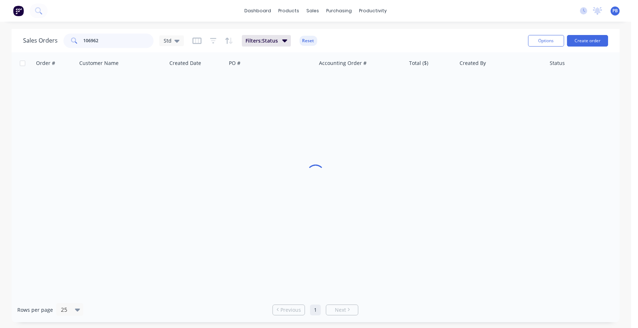
click at [69, 40] on div "106962" at bounding box center [108, 41] width 90 height 14
type input "143839"
click at [303, 38] on button "Reset" at bounding box center [309, 41] width 18 height 10
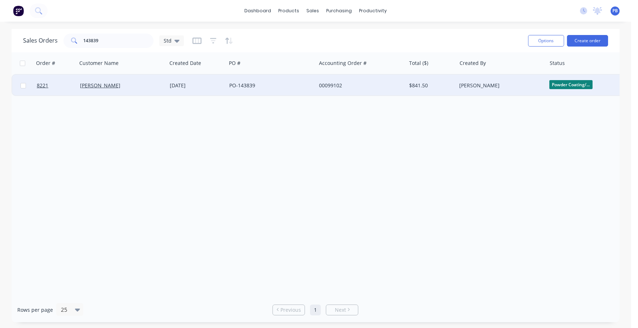
click at [331, 88] on div "00099102" at bounding box center [359, 85] width 80 height 7
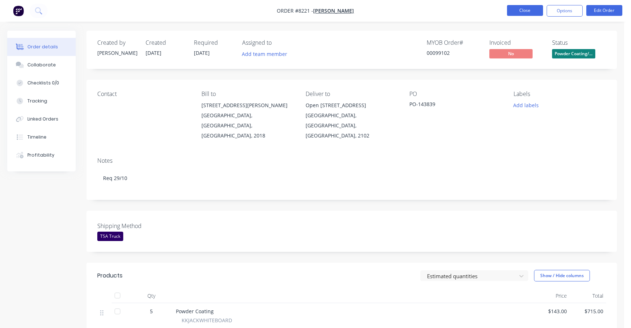
click at [532, 13] on button "Close" at bounding box center [525, 10] width 36 height 11
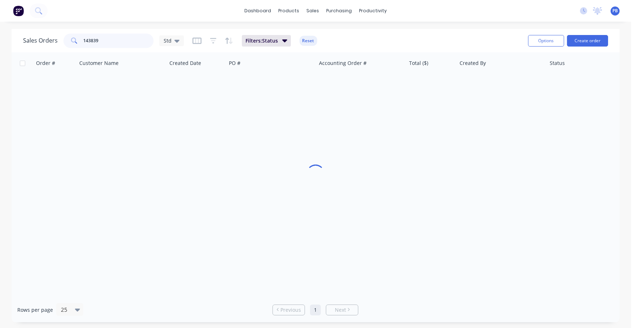
drag, startPoint x: 120, startPoint y: 44, endPoint x: 58, endPoint y: 40, distance: 61.4
click at [58, 40] on div "Sales Orders 143839 Std" at bounding box center [103, 41] width 161 height 14
type input "143843"
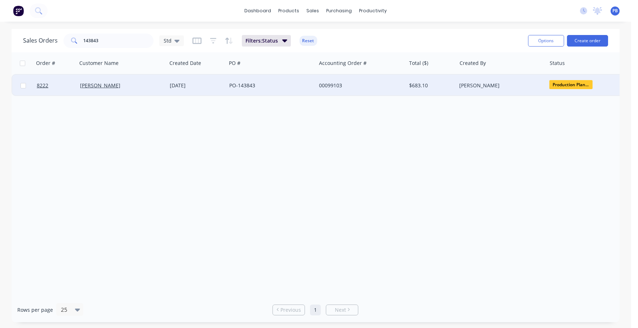
click at [331, 83] on div "00099103" at bounding box center [359, 85] width 80 height 7
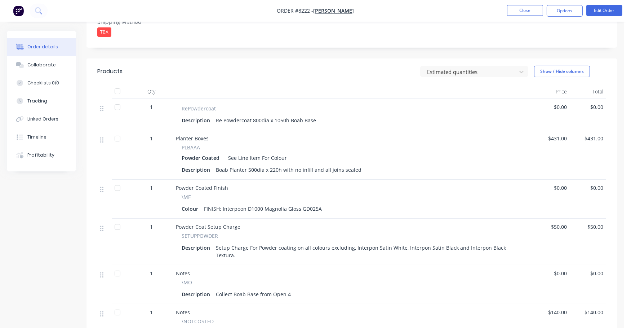
scroll to position [180, 0]
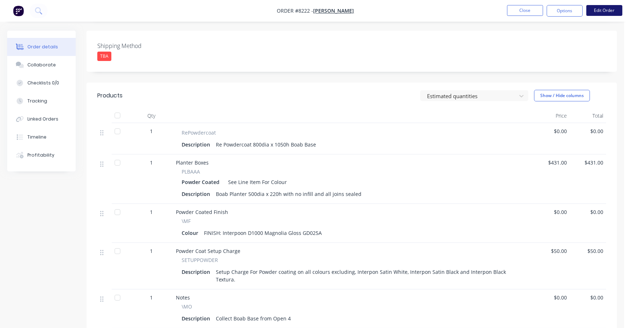
click at [605, 10] on button "Edit Order" at bounding box center [604, 10] width 36 height 11
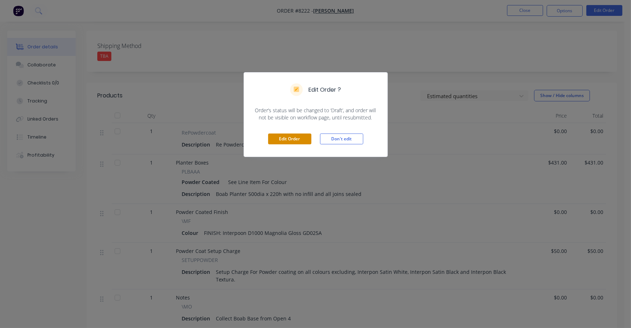
click at [282, 144] on div "Edit Order Don't edit" at bounding box center [315, 138] width 143 height 35
click at [290, 134] on button "Edit Order" at bounding box center [289, 138] width 43 height 11
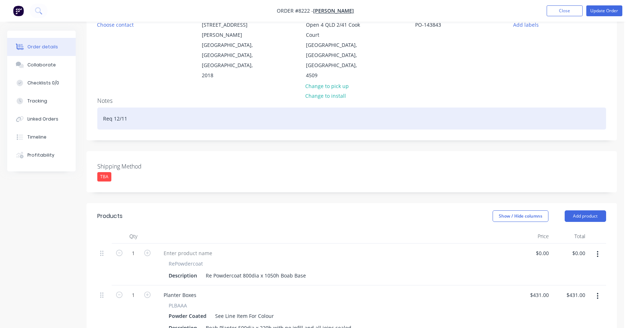
scroll to position [135, 0]
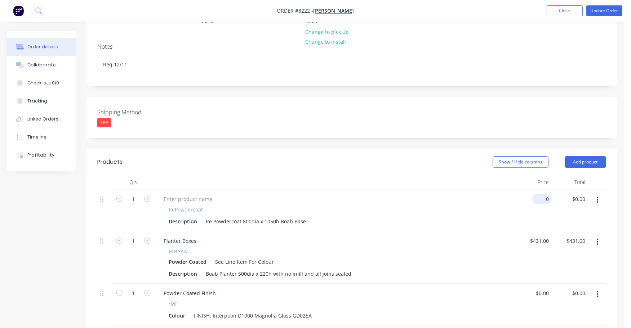
click at [543, 194] on div "0 $0.00" at bounding box center [541, 199] width 19 height 10
type input "$1,381.00"
click at [482, 194] on div at bounding box center [335, 199] width 355 height 10
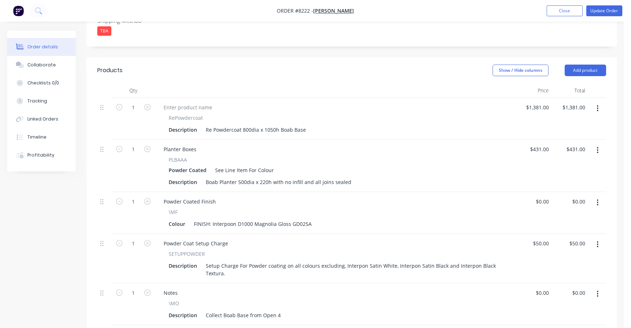
scroll to position [225, 0]
type input "1381"
click at [542, 103] on input "1381" at bounding box center [539, 108] width 26 height 10
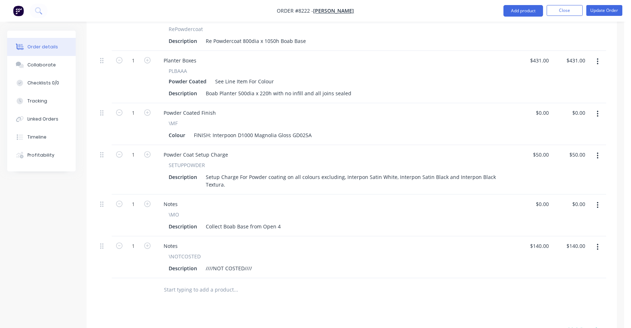
scroll to position [135, 0]
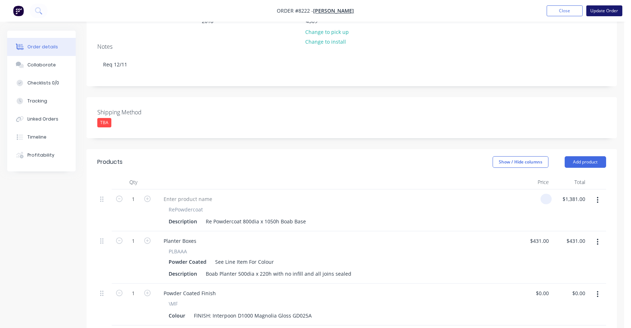
type input "$0.00"
click at [607, 10] on button "Update Order" at bounding box center [604, 10] width 36 height 11
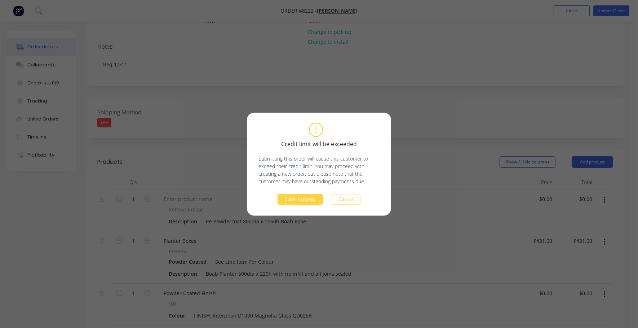
drag, startPoint x: 309, startPoint y: 192, endPoint x: 310, endPoint y: 201, distance: 8.3
click at [309, 193] on div "Credit limit will be exceeded Submitting this order will cause this customer to…" at bounding box center [318, 163] width 121 height 81
click at [309, 202] on button "Submit anyway" at bounding box center [300, 199] width 45 height 11
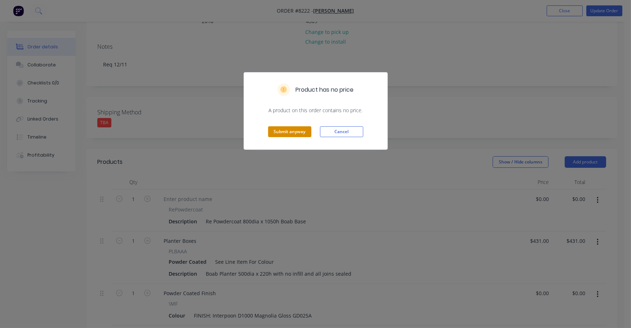
click at [299, 130] on button "Submit anyway" at bounding box center [289, 131] width 43 height 11
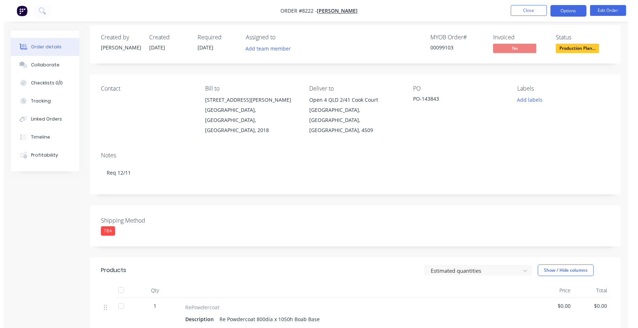
scroll to position [0, 0]
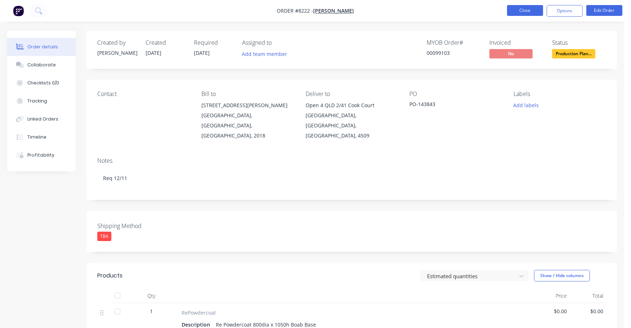
click at [534, 9] on button "Close" at bounding box center [525, 10] width 36 height 11
